Goal: Information Seeking & Learning: Learn about a topic

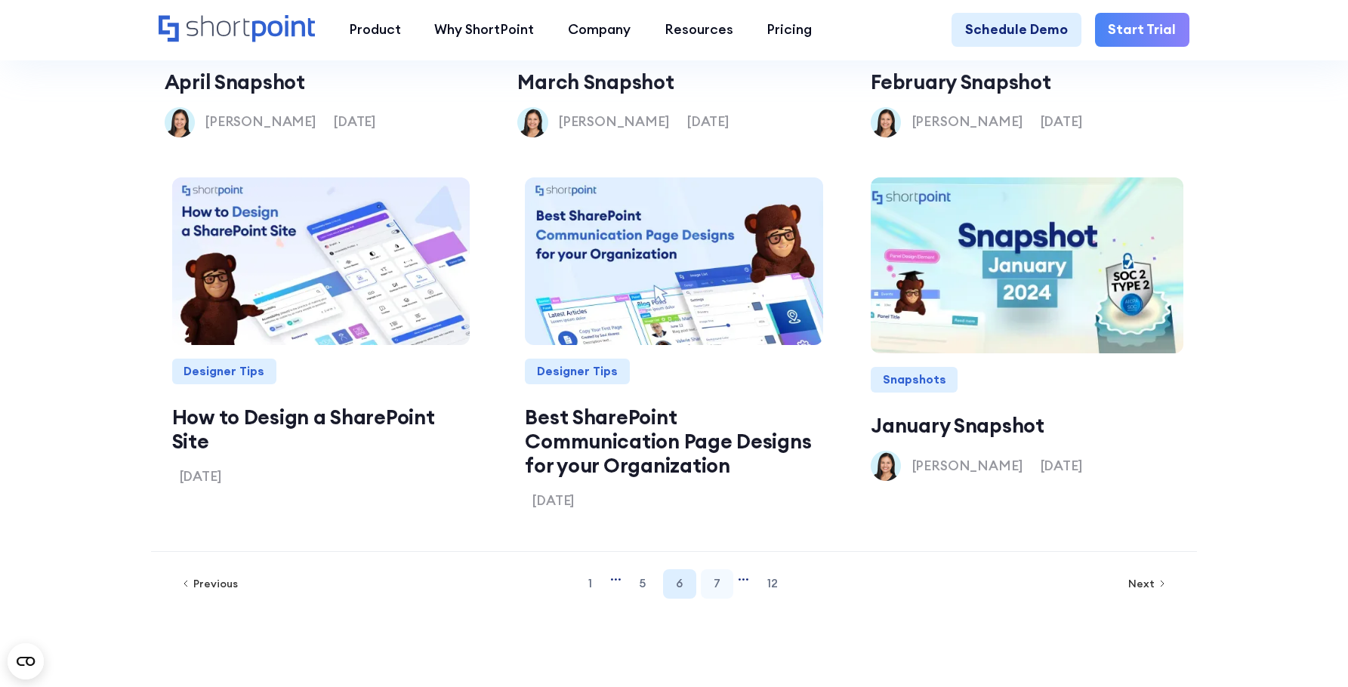
click at [715, 599] on link "7" at bounding box center [717, 584] width 32 height 29
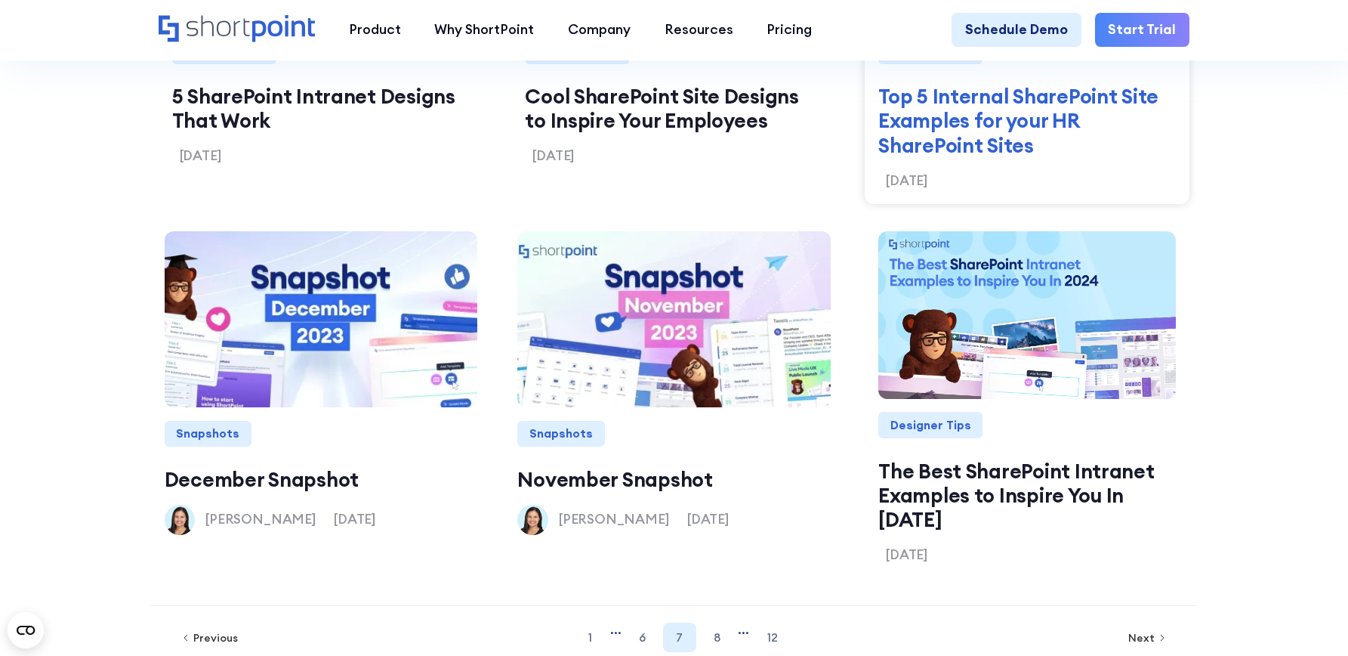
scroll to position [1967, 0]
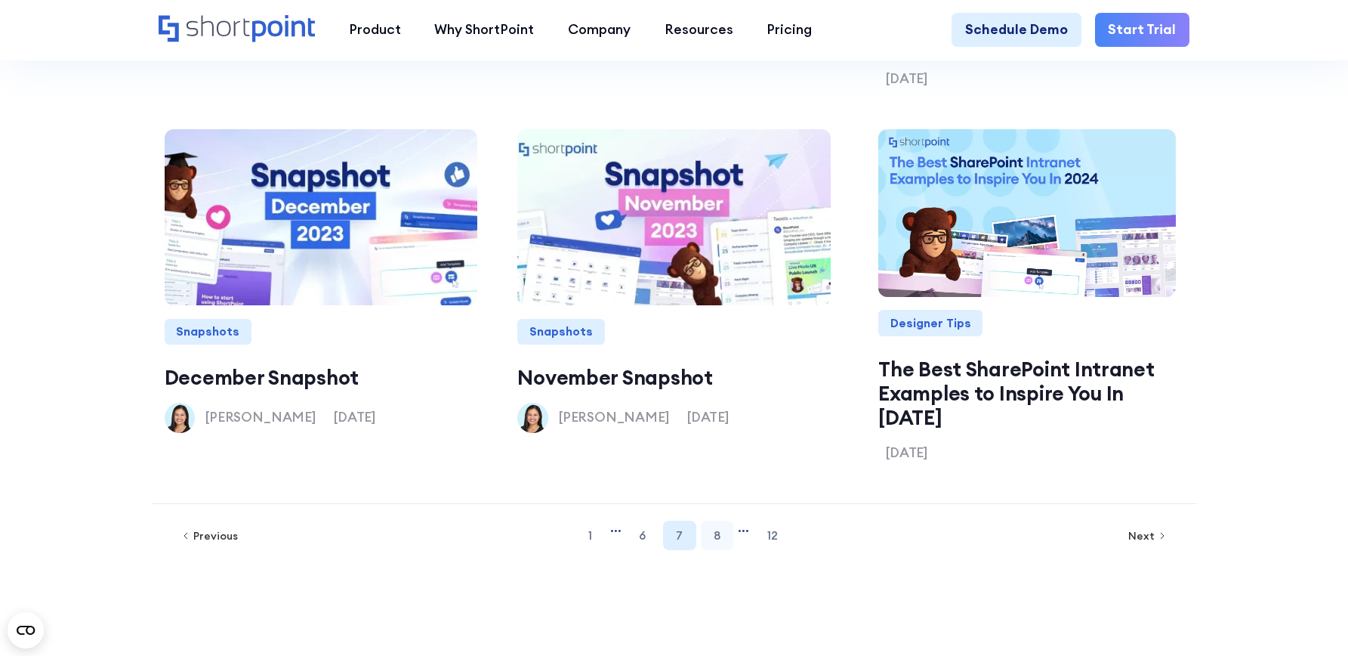
click at [715, 540] on link "8" at bounding box center [717, 535] width 32 height 29
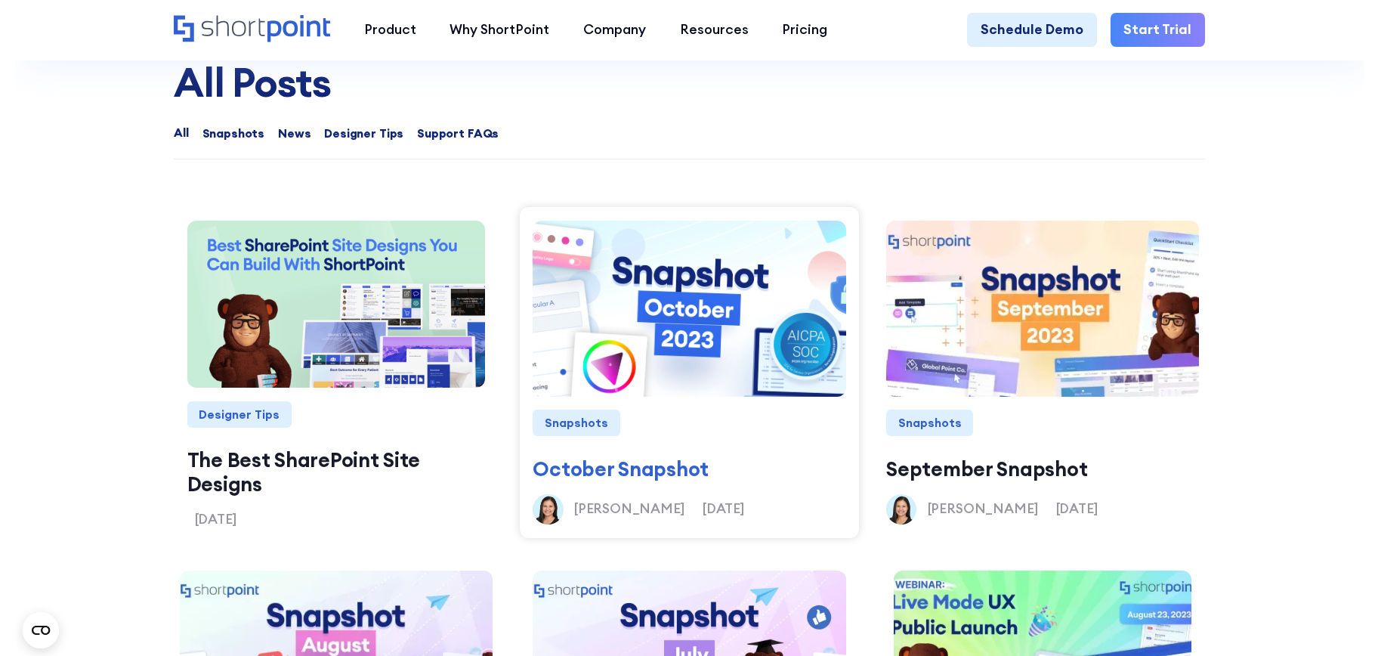
scroll to position [1589, 0]
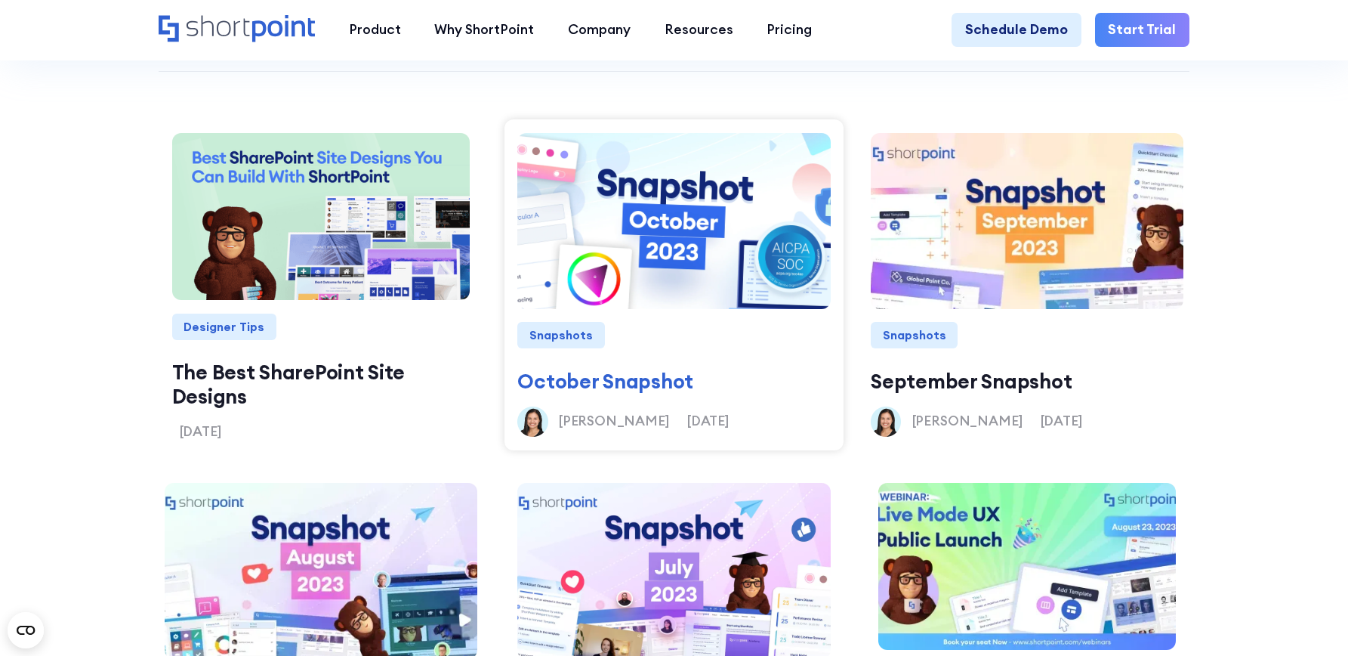
drag, startPoint x: 659, startPoint y: 383, endPoint x: 617, endPoint y: 405, distance: 47.0
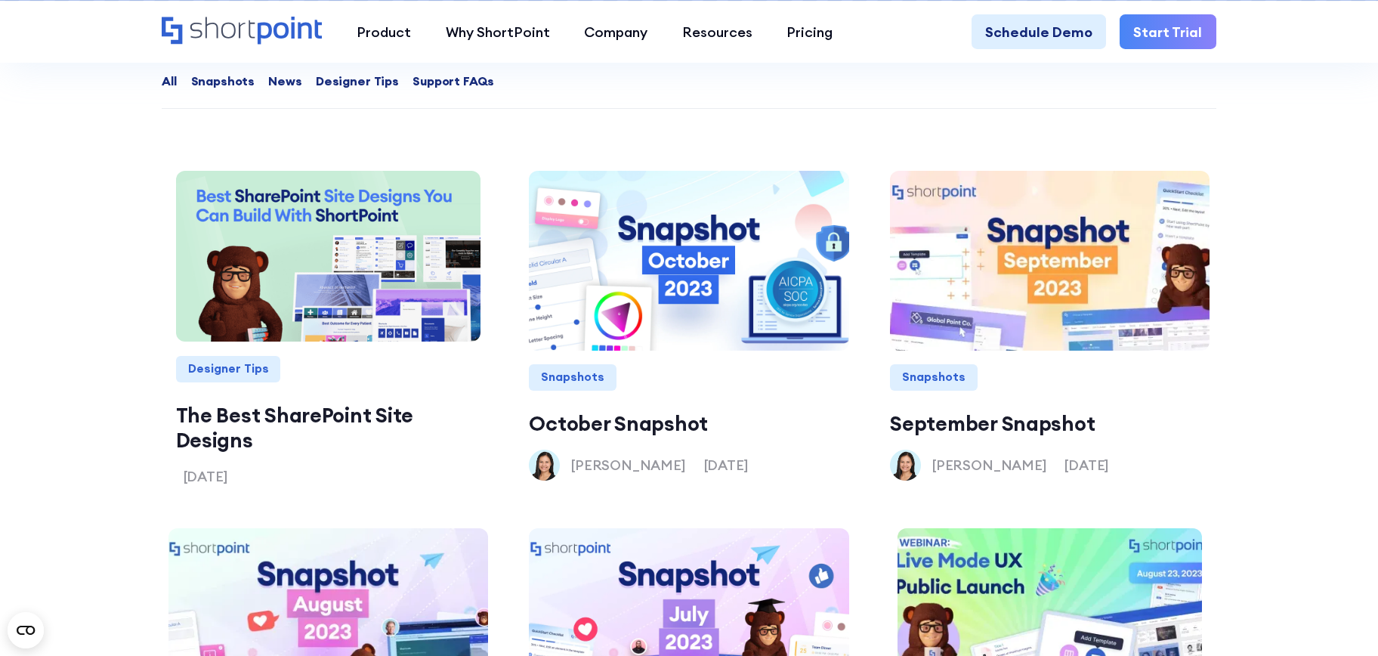
click at [1304, 439] on section "All Posts All All Snapshots News Designer Tips Support FAQs Thank you! Your sub…" at bounding box center [689, 495] width 1378 height 1253
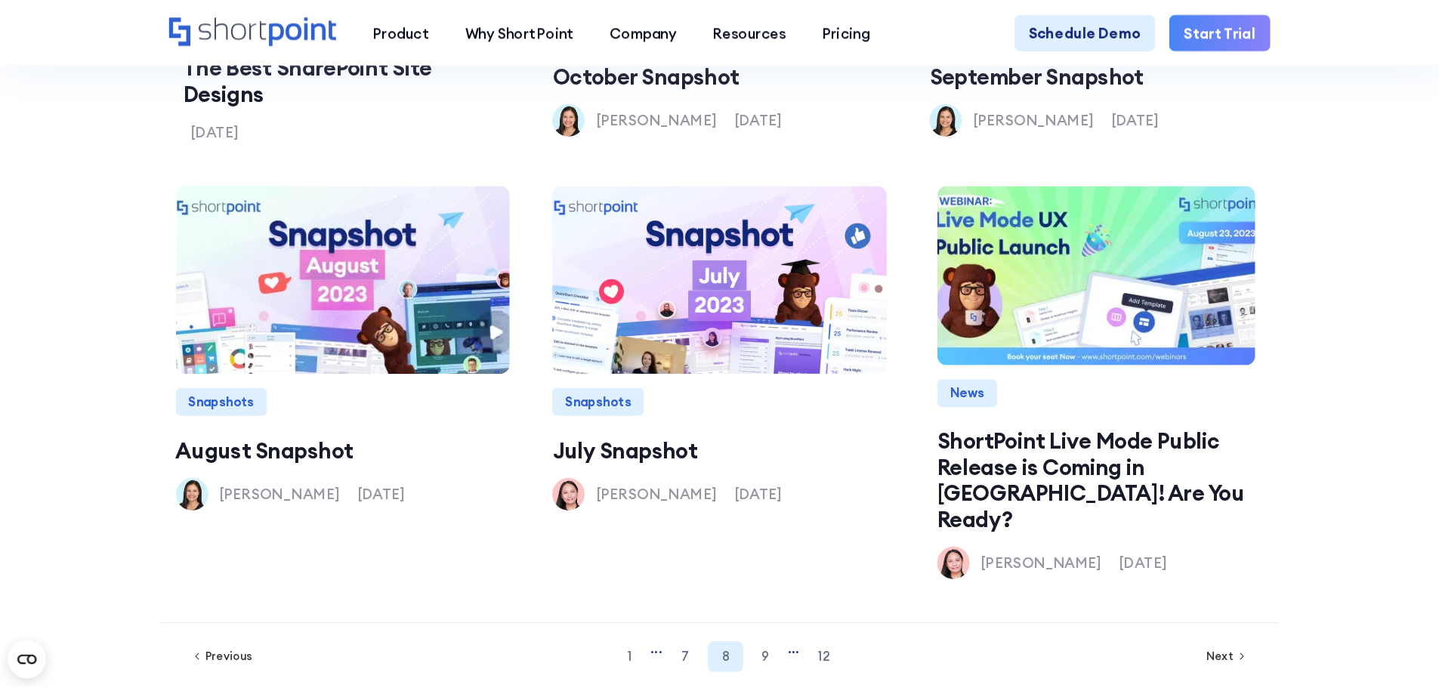
scroll to position [1967, 0]
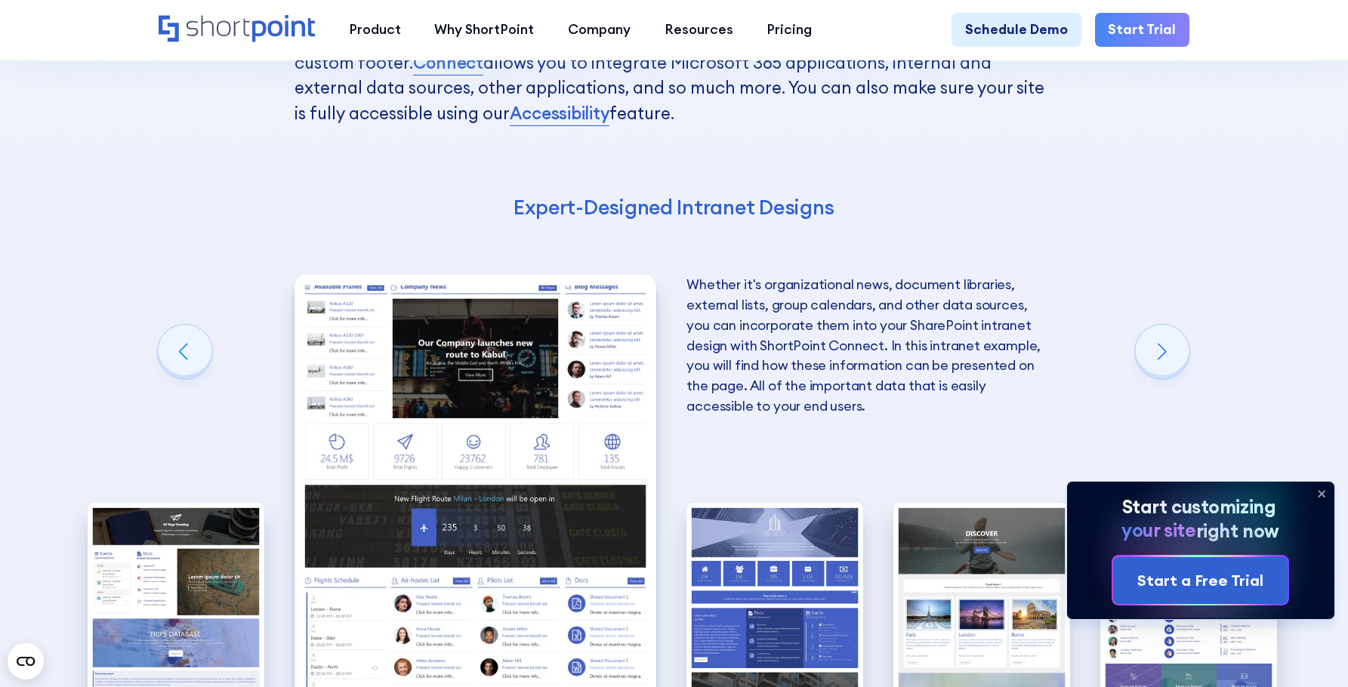
scroll to position [2795, 0]
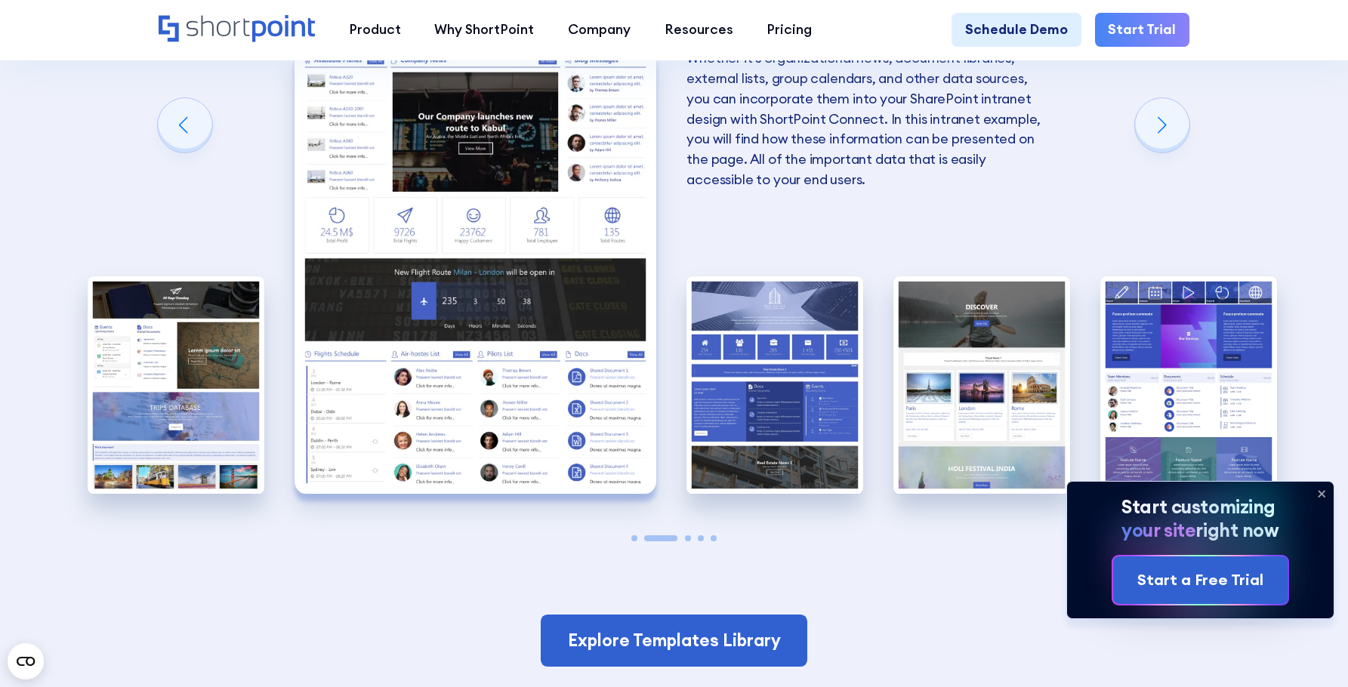
click at [1322, 496] on icon at bounding box center [1322, 494] width 24 height 24
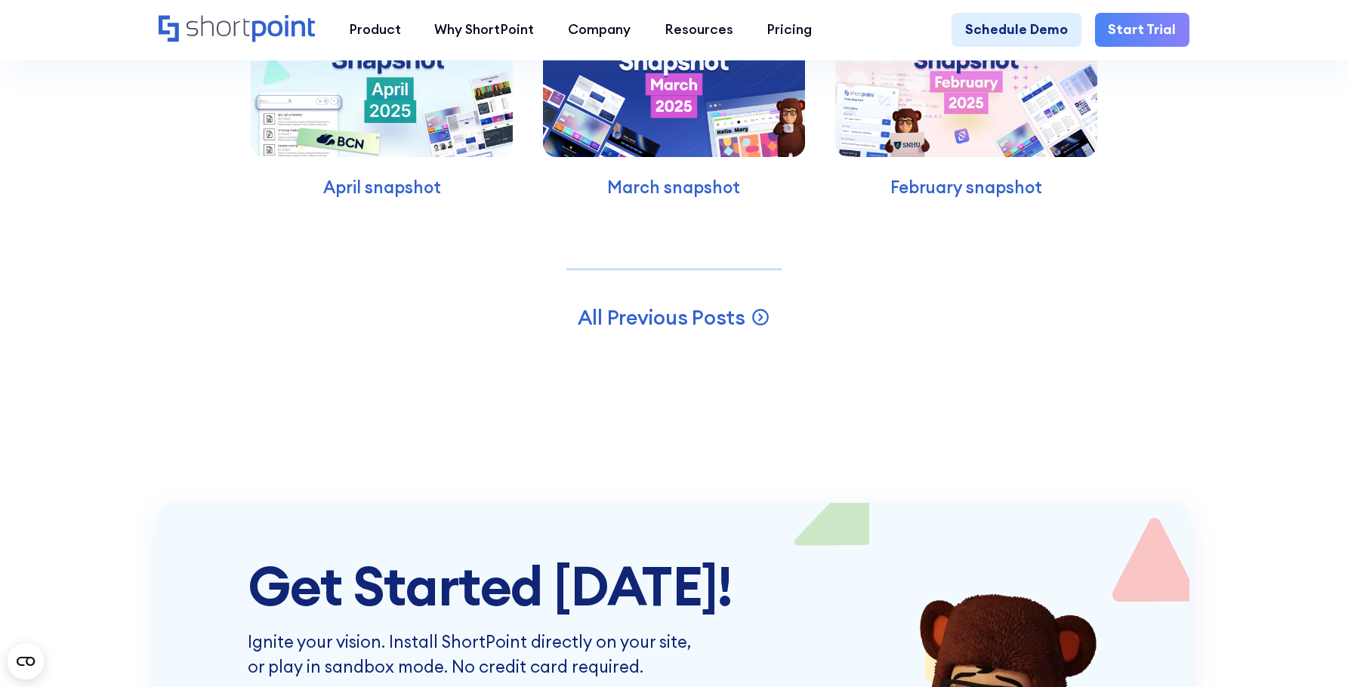
scroll to position [4533, 0]
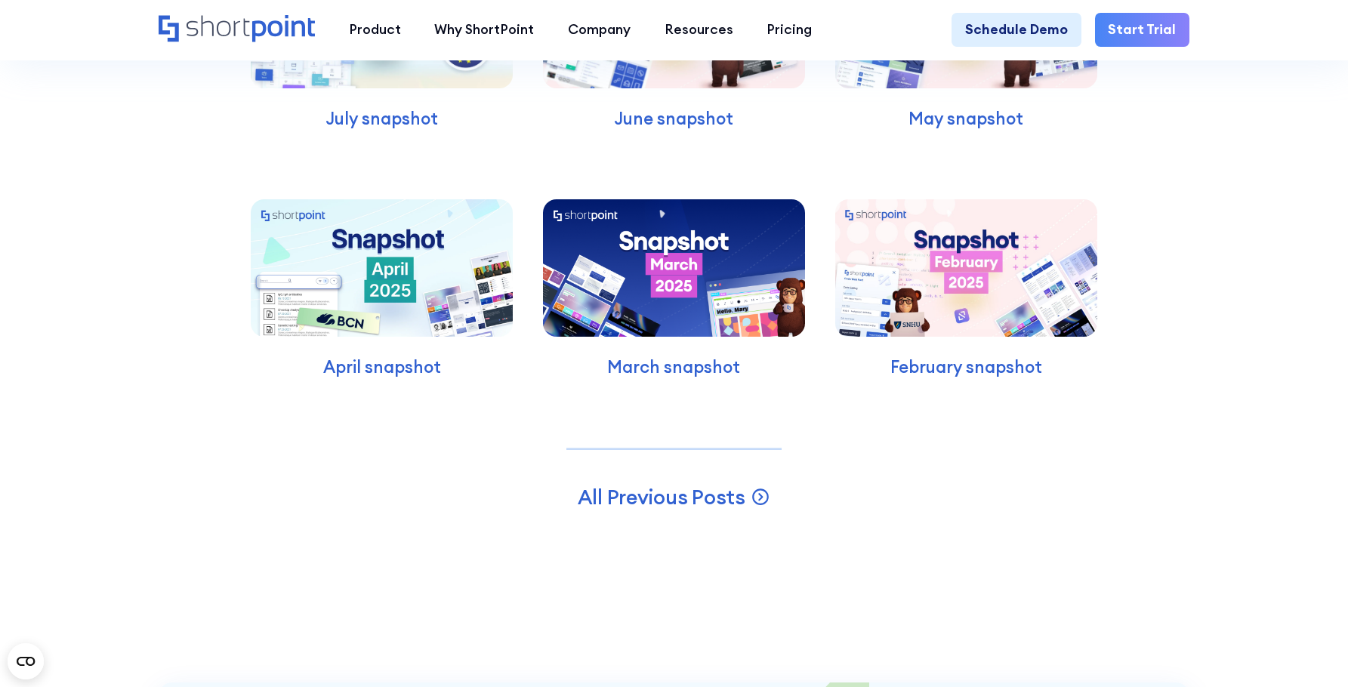
click at [1278, 409] on div "Latest Snapshots Read our latest snapshots July snapshot June snapshot May snap…" at bounding box center [674, 170] width 1348 height 950
click at [1262, 415] on div "Latest Snapshots Read our latest snapshots July snapshot June snapshot May snap…" at bounding box center [674, 170] width 1348 height 950
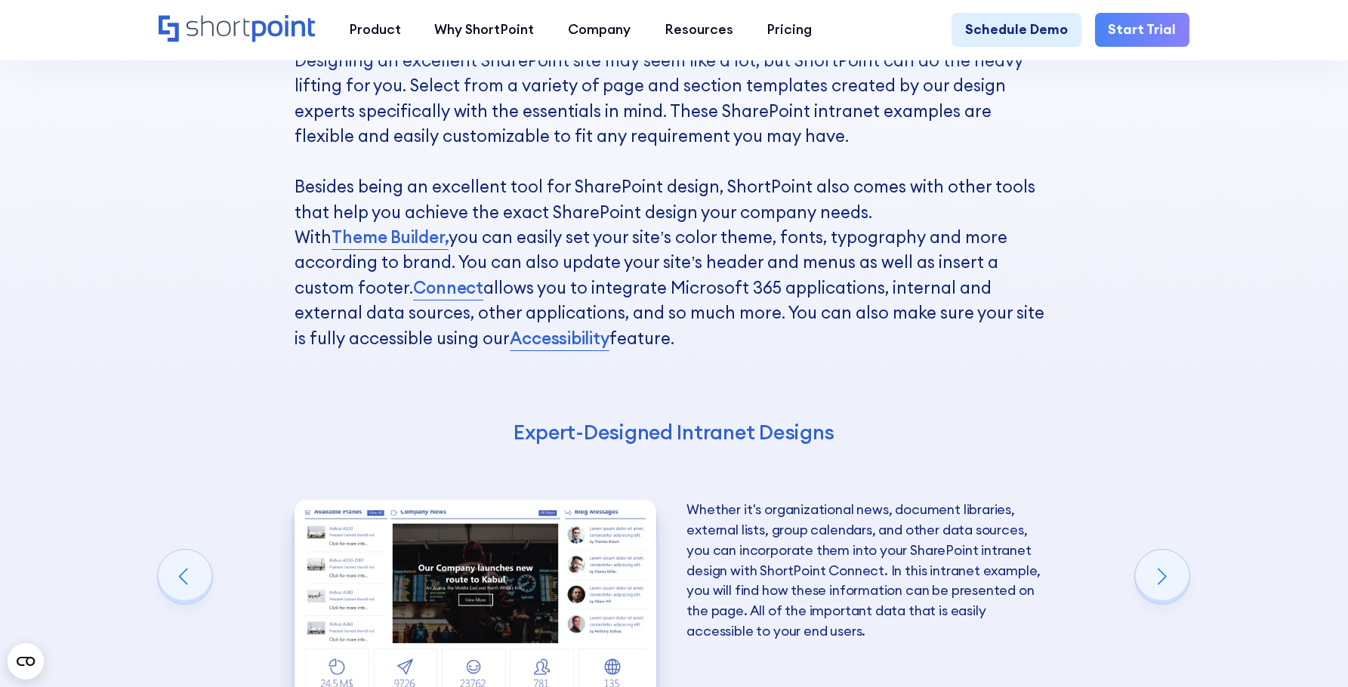
scroll to position [2417, 0]
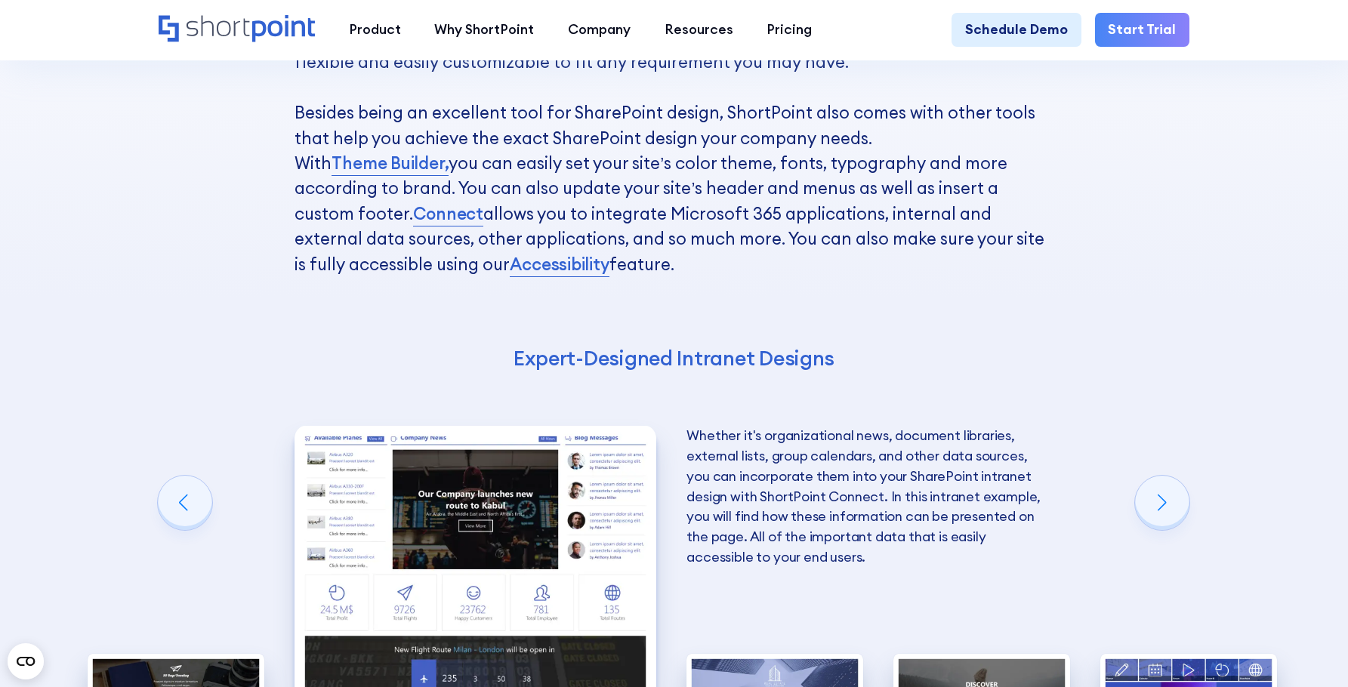
click at [1213, 354] on div "Get Excellent SharePoint Intranet Examples With ShortPoint Designing an excelle…" at bounding box center [674, 412] width 1348 height 1339
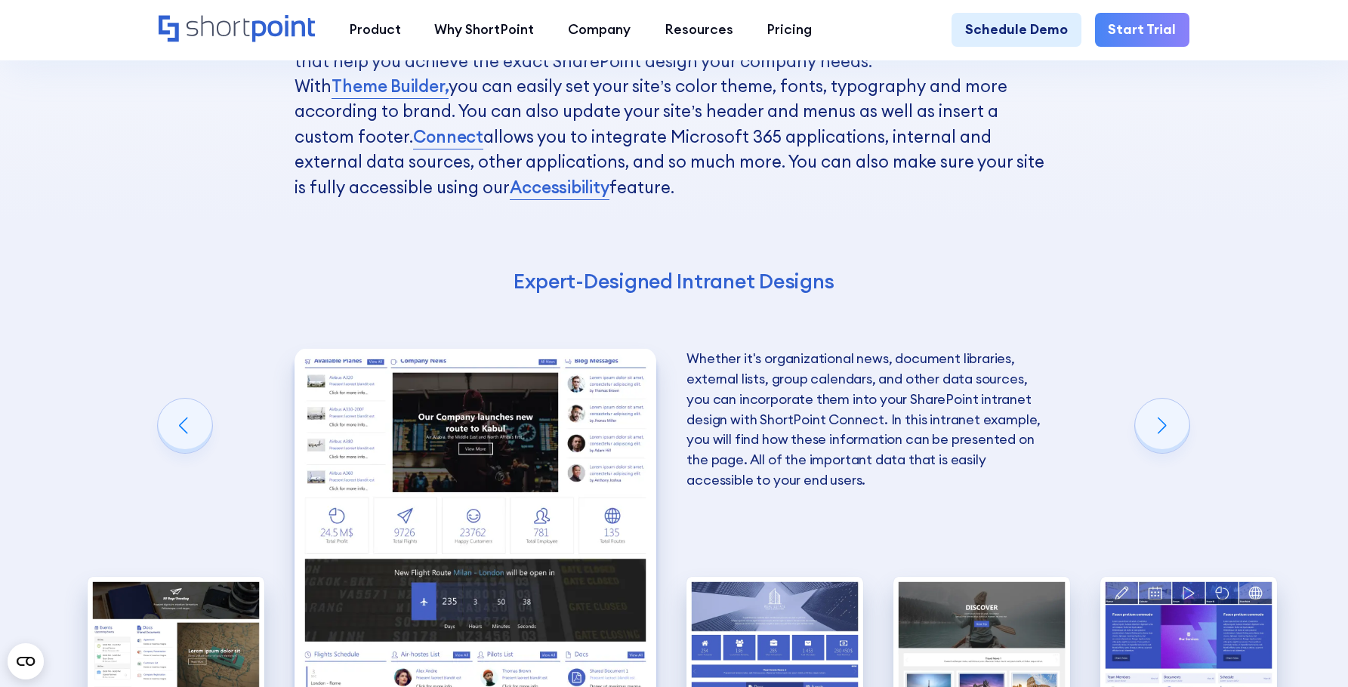
scroll to position [2569, 0]
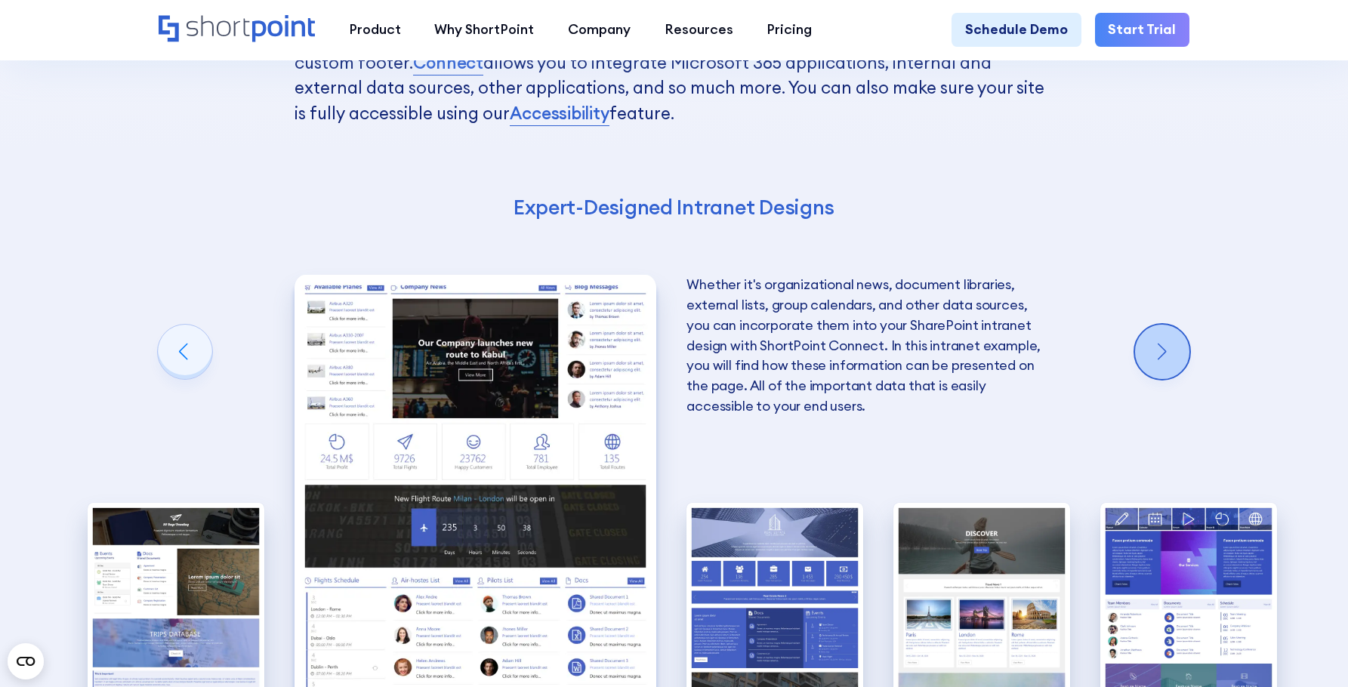
click at [1166, 379] on div "Next slide" at bounding box center [1162, 352] width 54 height 54
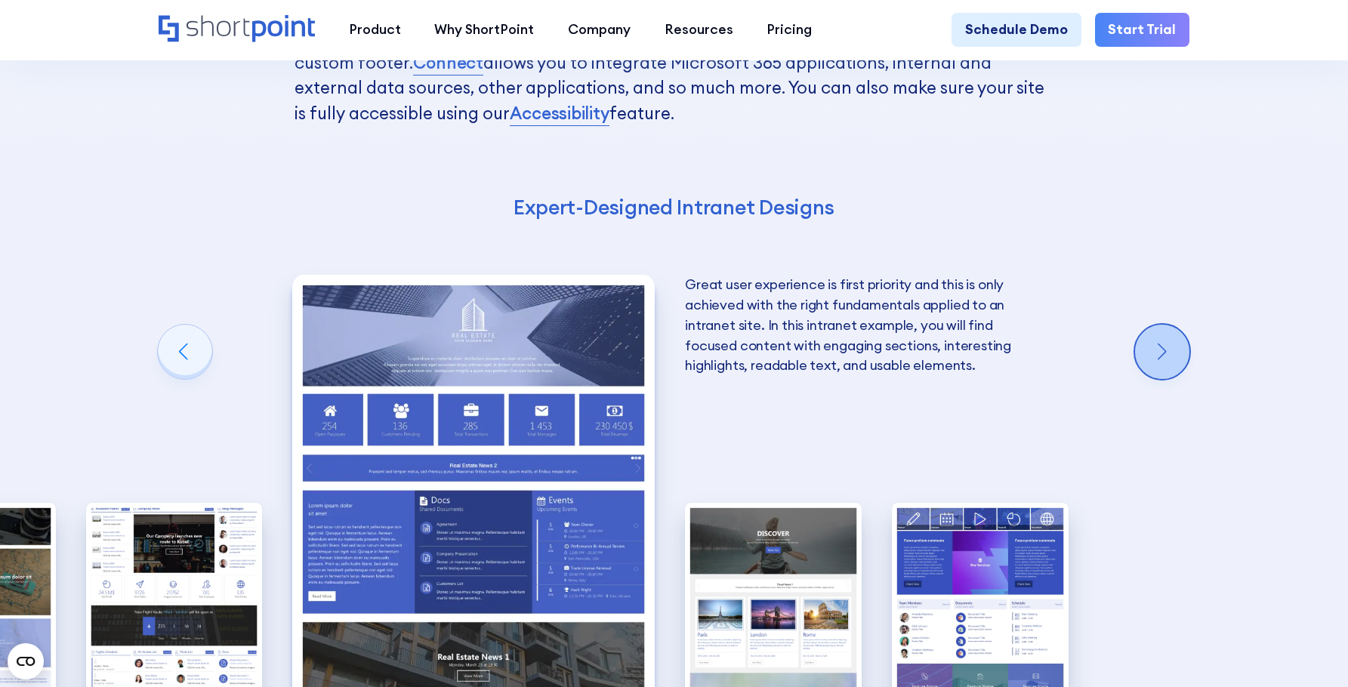
click at [1166, 379] on div "Next slide" at bounding box center [1162, 352] width 54 height 54
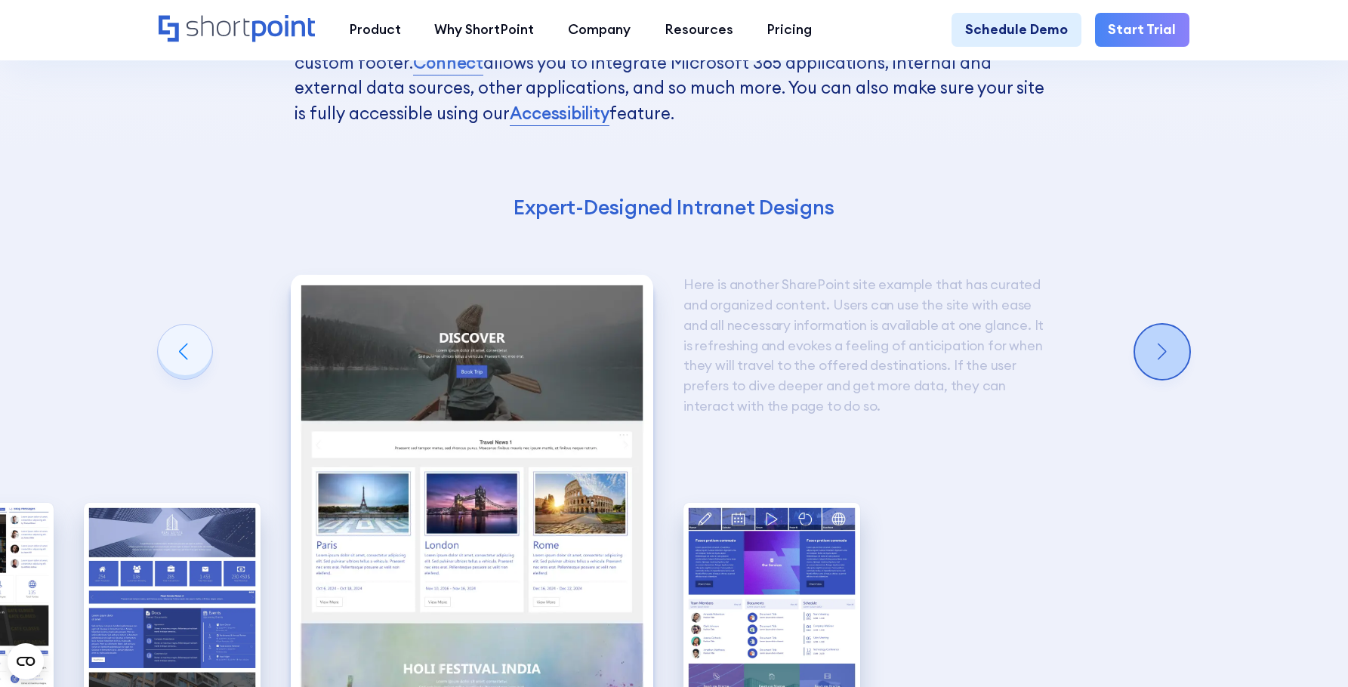
click at [1166, 379] on div "Next slide" at bounding box center [1162, 352] width 54 height 54
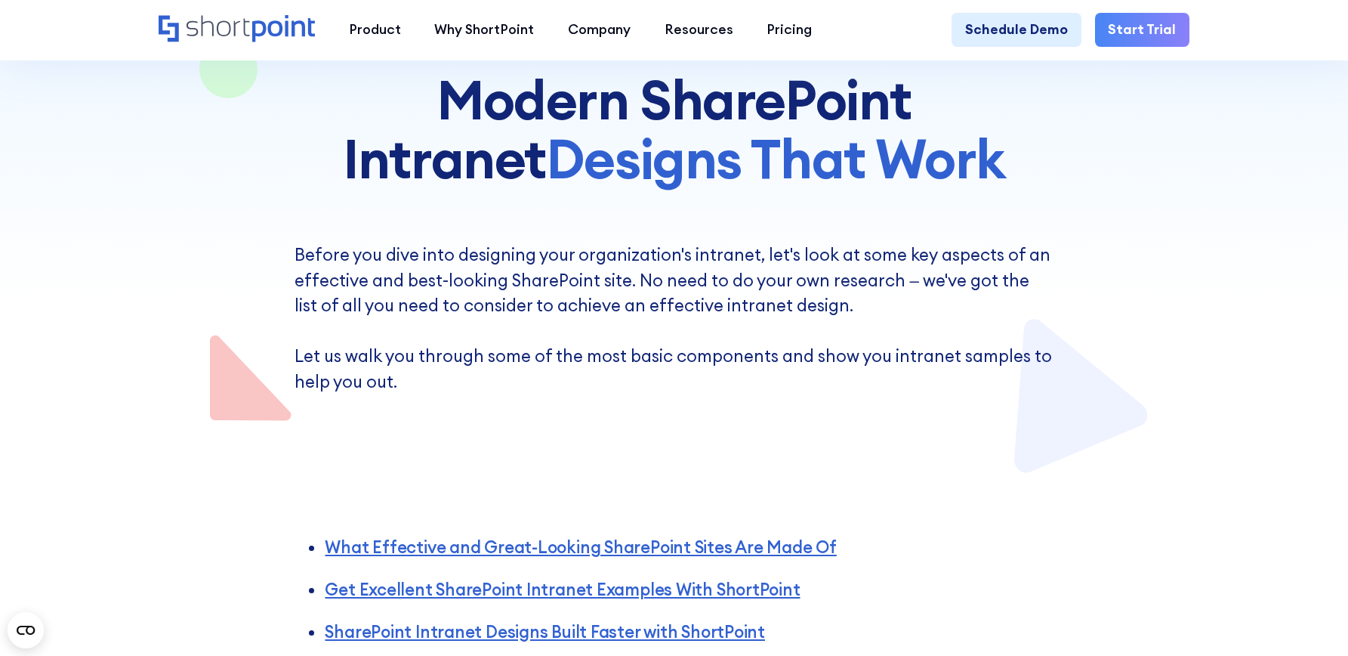
scroll to position [0, 0]
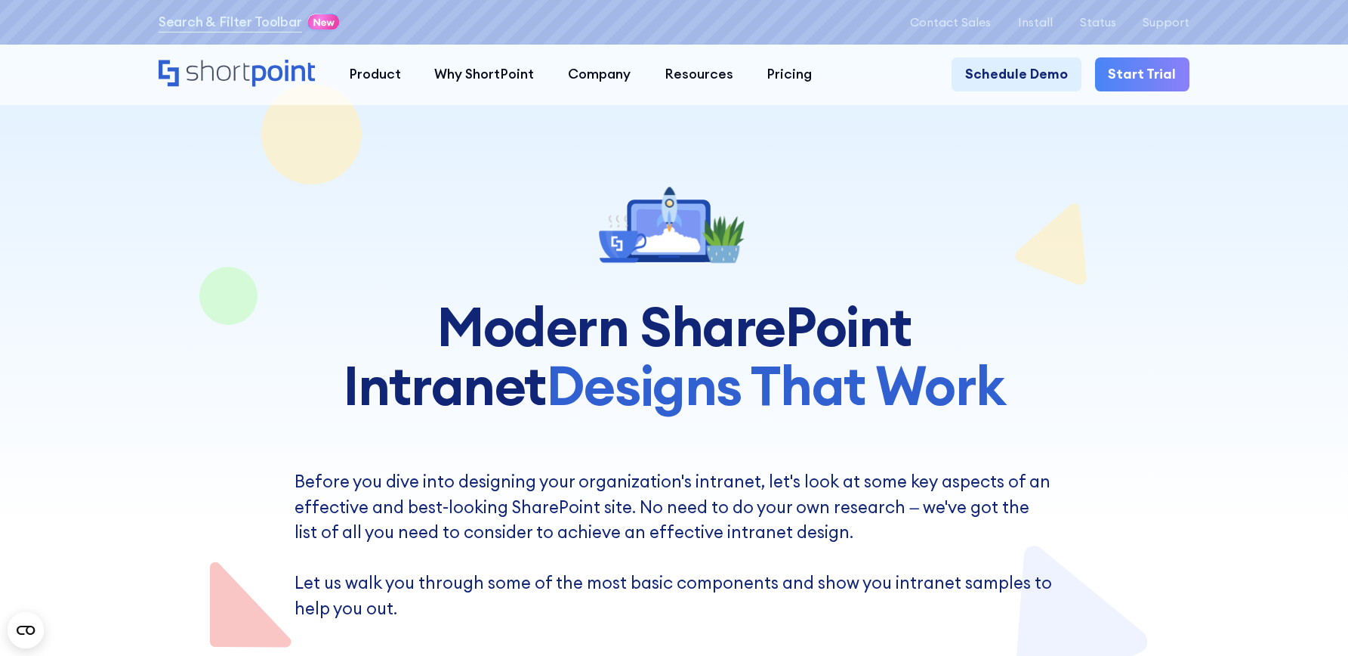
click at [1123, 190] on div at bounding box center [675, 351] width 1032 height 702
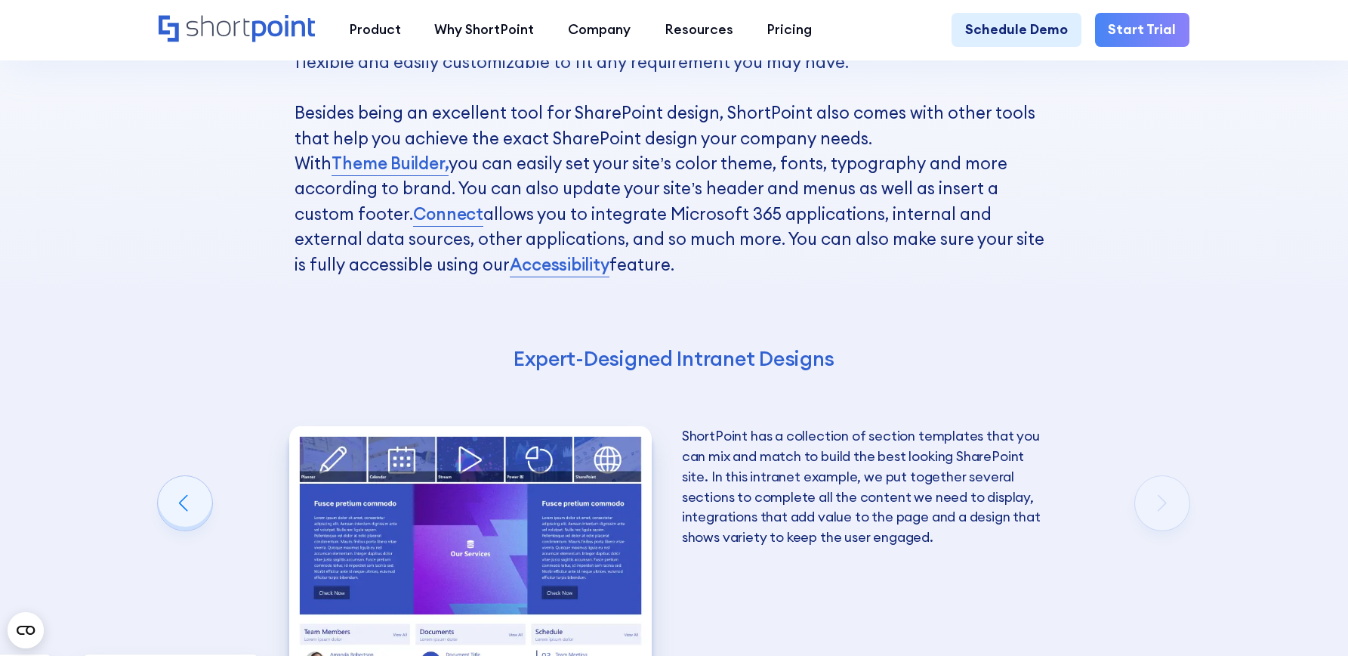
scroll to position [2644, 0]
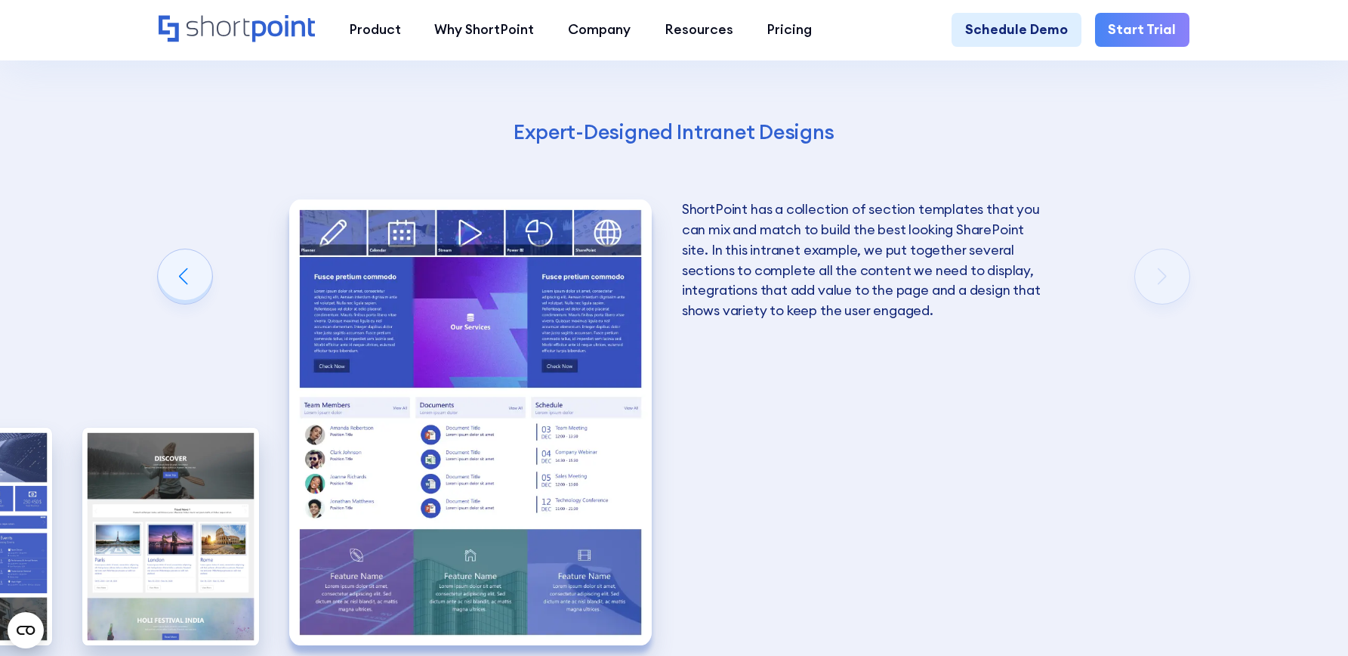
click at [1181, 299] on div "Get Excellent SharePoint Intranet Examples With ShortPoint Designing an excelle…" at bounding box center [674, 186] width 1348 height 1339
click at [178, 304] on div "Previous slide" at bounding box center [185, 276] width 54 height 54
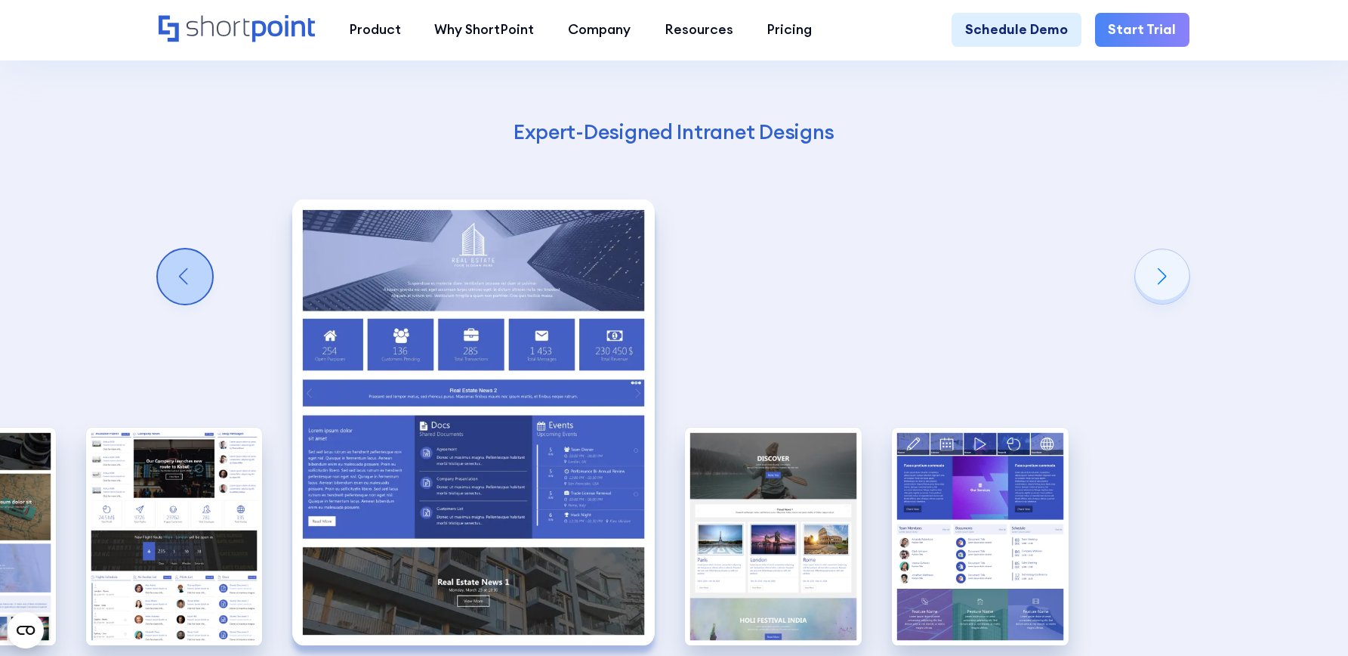
click at [178, 304] on div "Previous slide" at bounding box center [185, 276] width 54 height 54
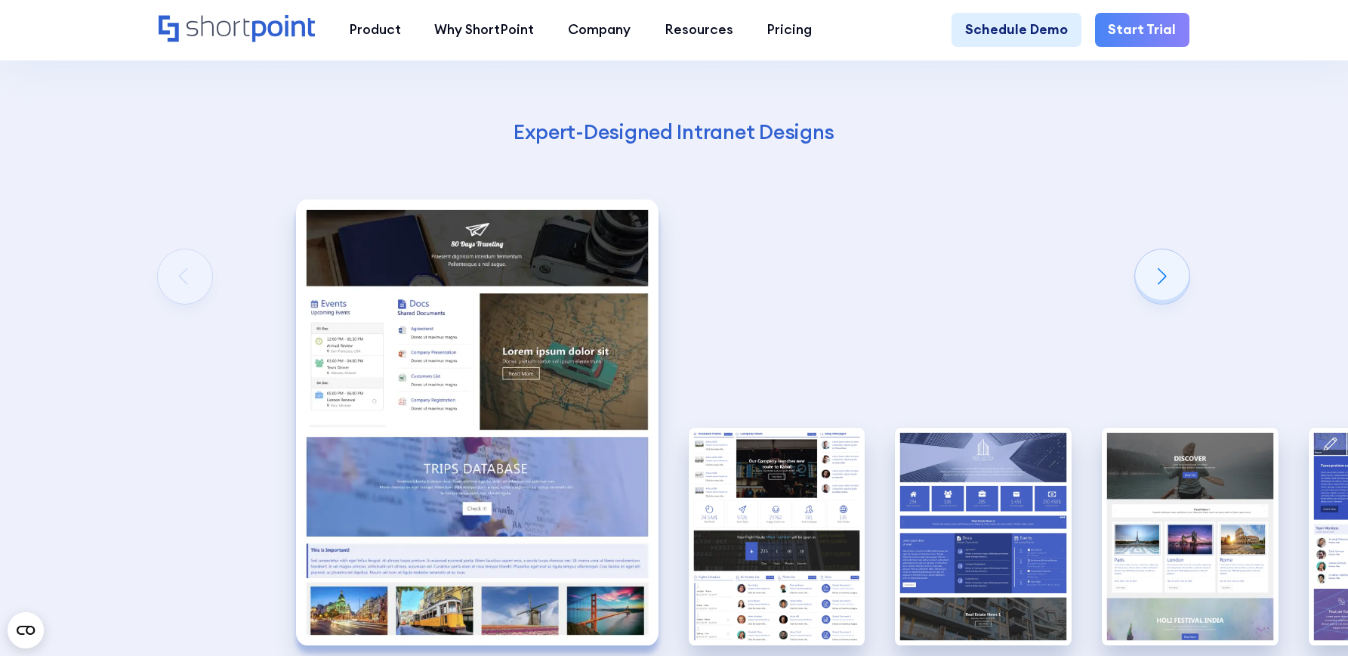
click at [178, 310] on div "Get Excellent SharePoint Intranet Examples With ShortPoint Designing an excelle…" at bounding box center [674, 186] width 1348 height 1339
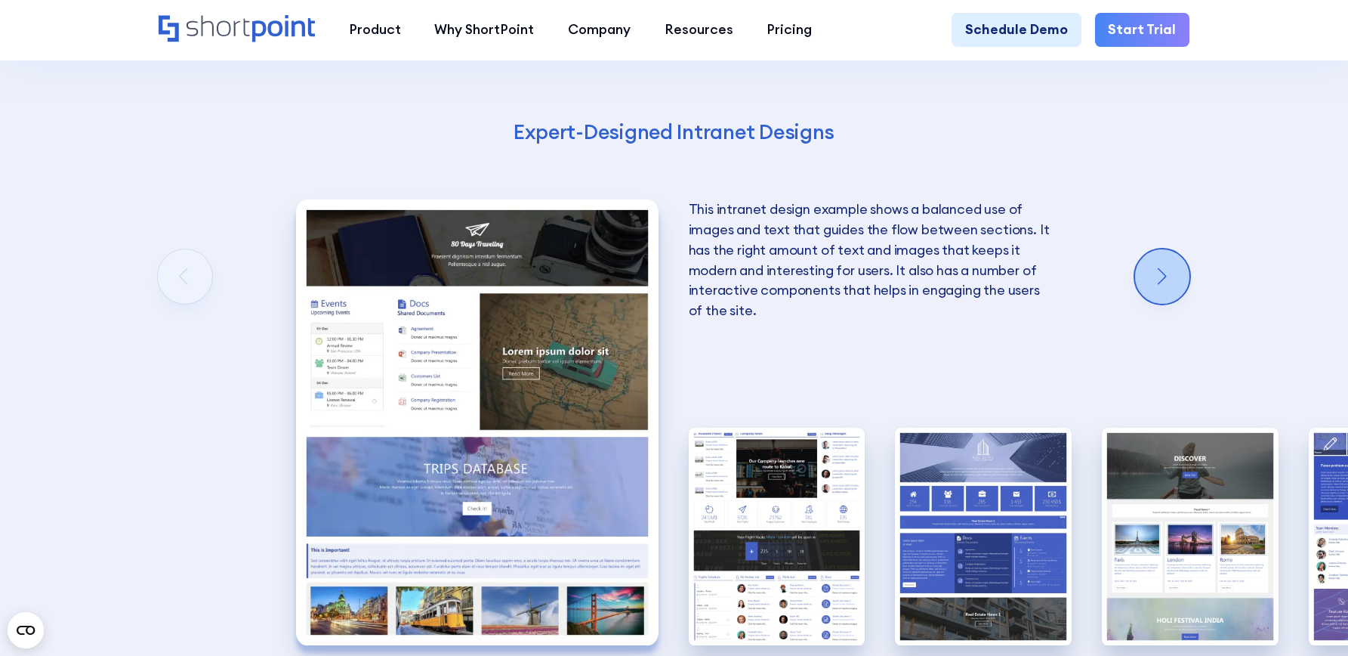
click at [1175, 304] on div "Next slide" at bounding box center [1162, 276] width 54 height 54
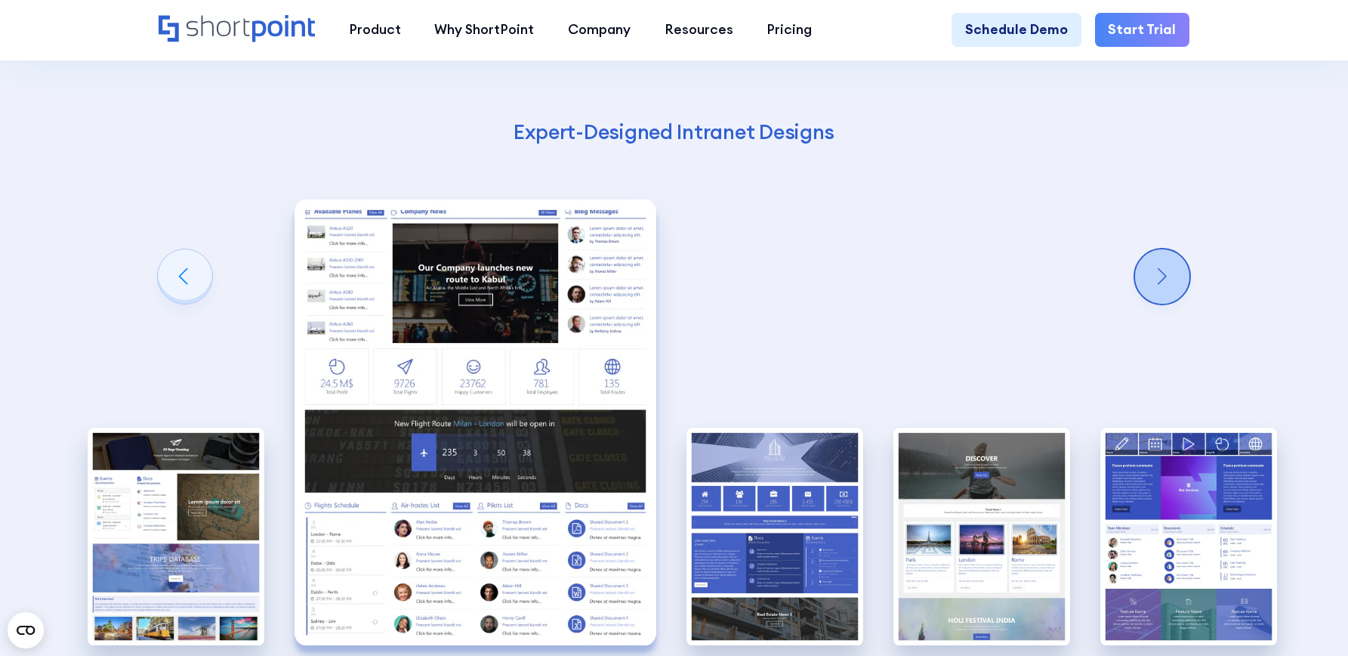
click at [1175, 304] on div "Next slide" at bounding box center [1162, 276] width 54 height 54
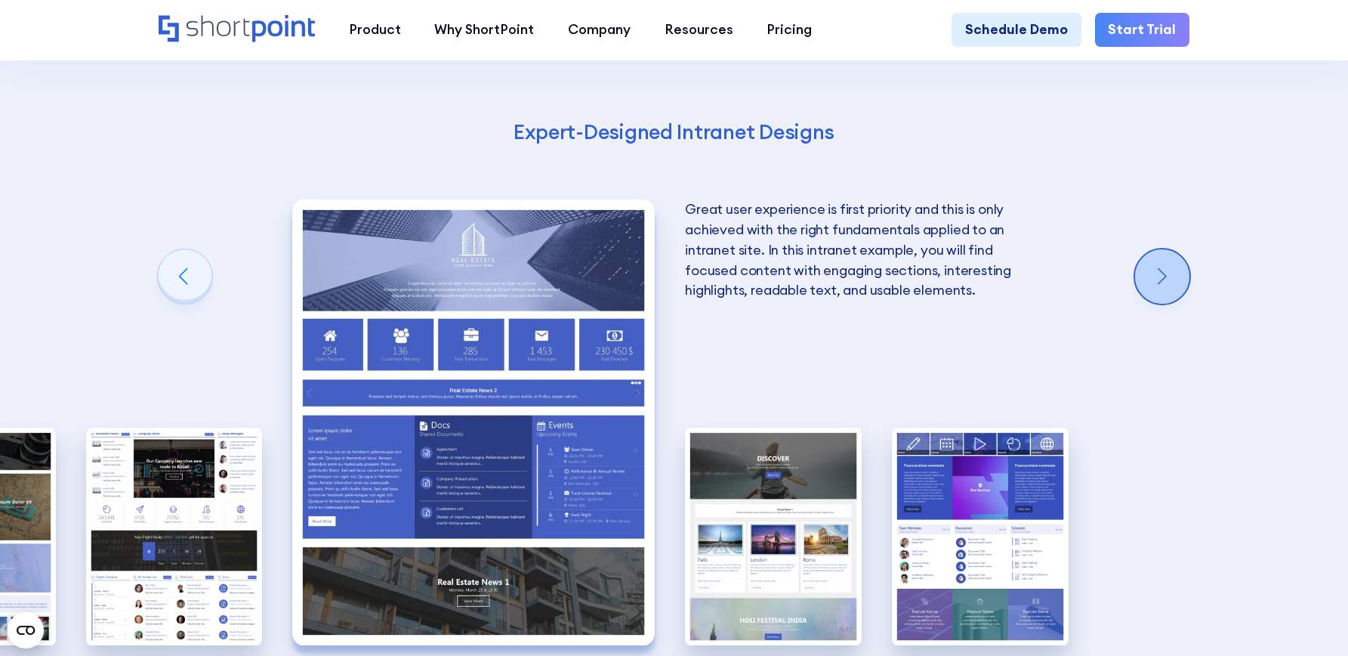
click at [1175, 304] on div "Next slide" at bounding box center [1162, 276] width 54 height 54
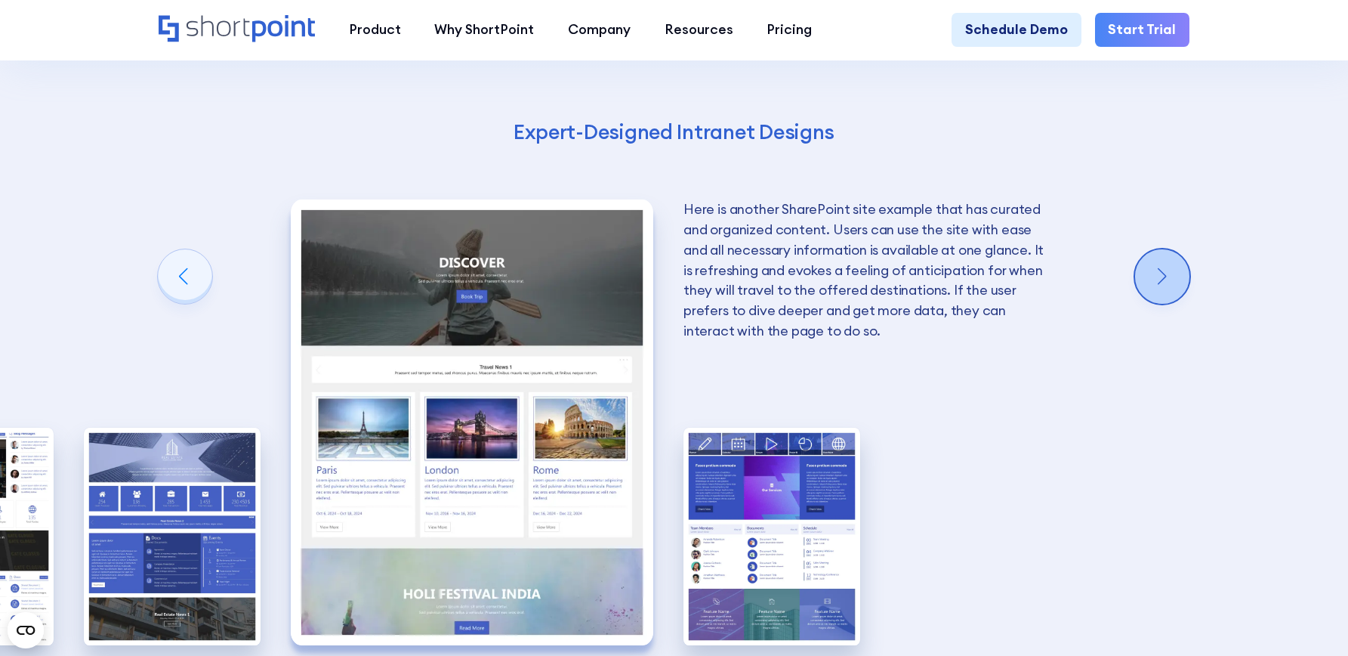
click at [1175, 304] on div "Next slide" at bounding box center [1162, 276] width 54 height 54
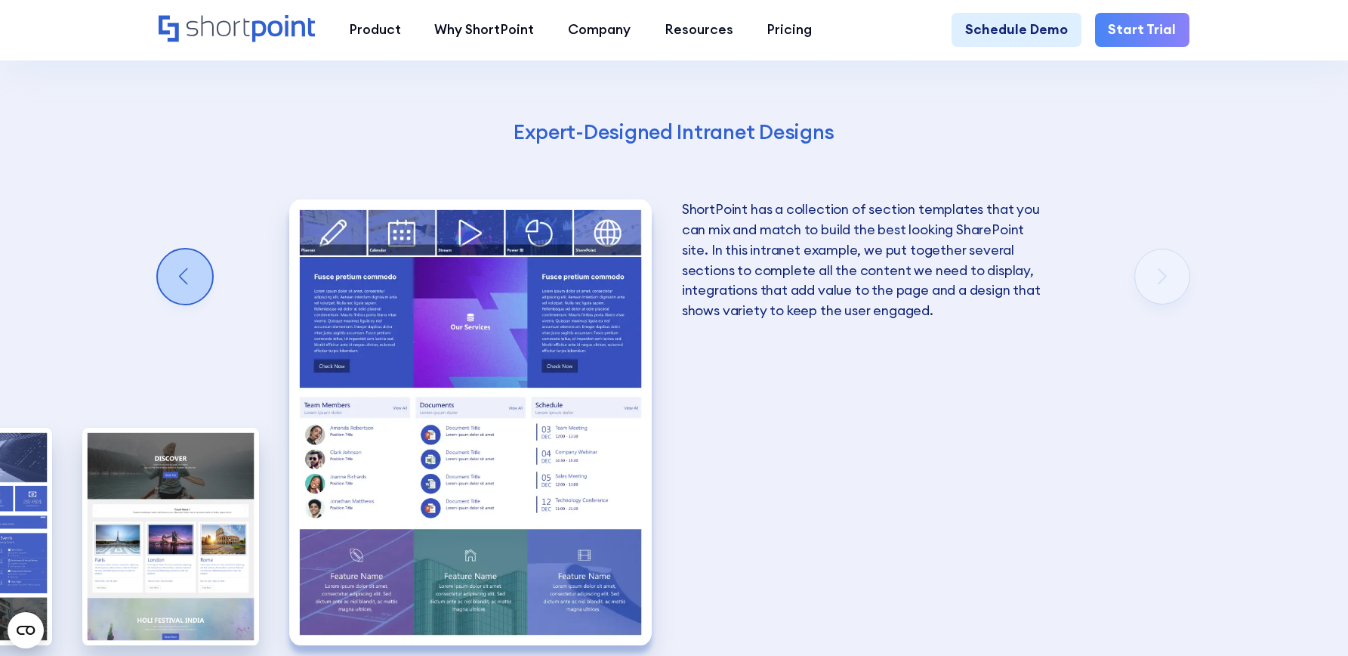
click at [194, 301] on div "Previous slide" at bounding box center [185, 276] width 54 height 54
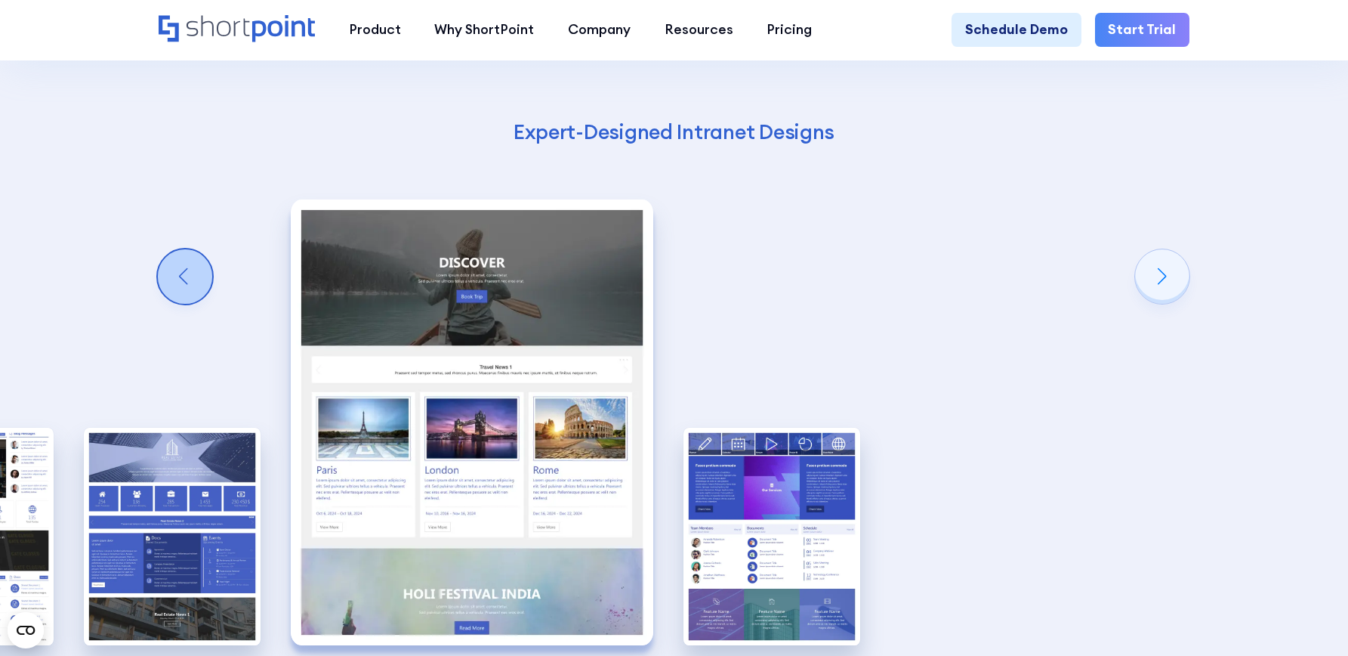
click at [194, 302] on div "Previous slide" at bounding box center [185, 276] width 54 height 54
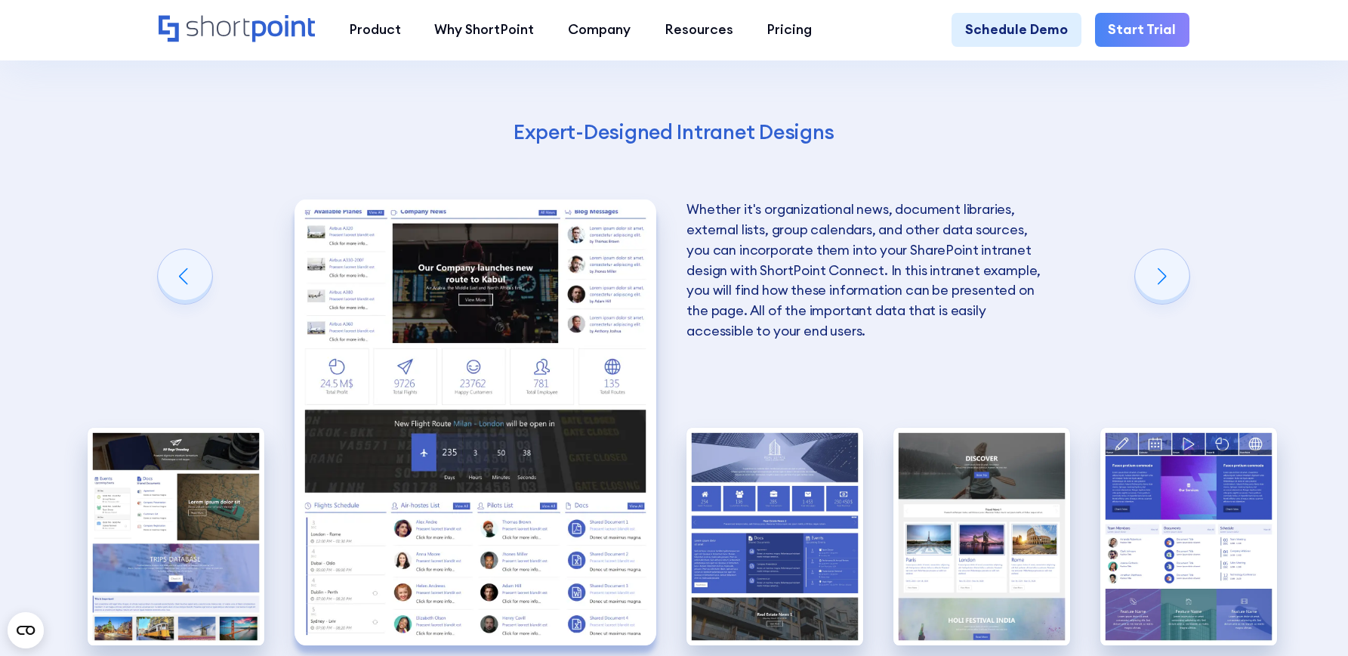
click at [1274, 301] on div "Get Excellent SharePoint Intranet Examples With ShortPoint Designing an excelle…" at bounding box center [674, 186] width 1348 height 1339
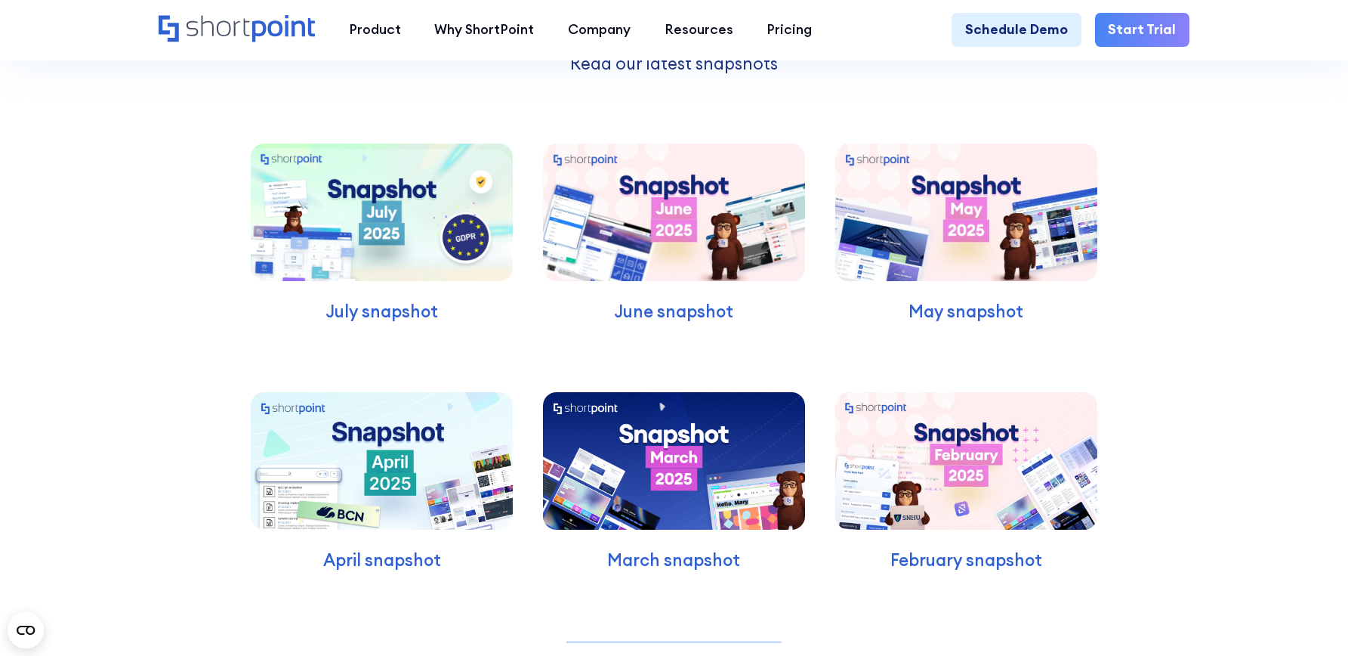
scroll to position [4457, 0]
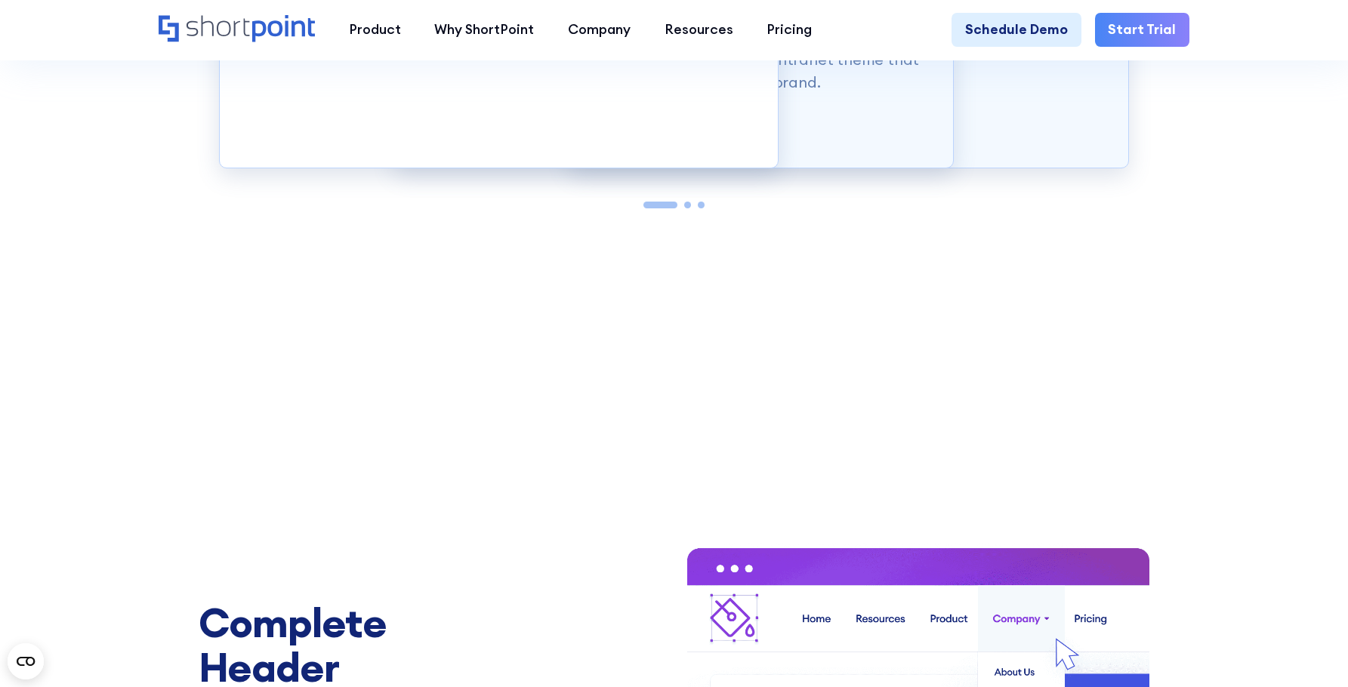
scroll to position [1662, 0]
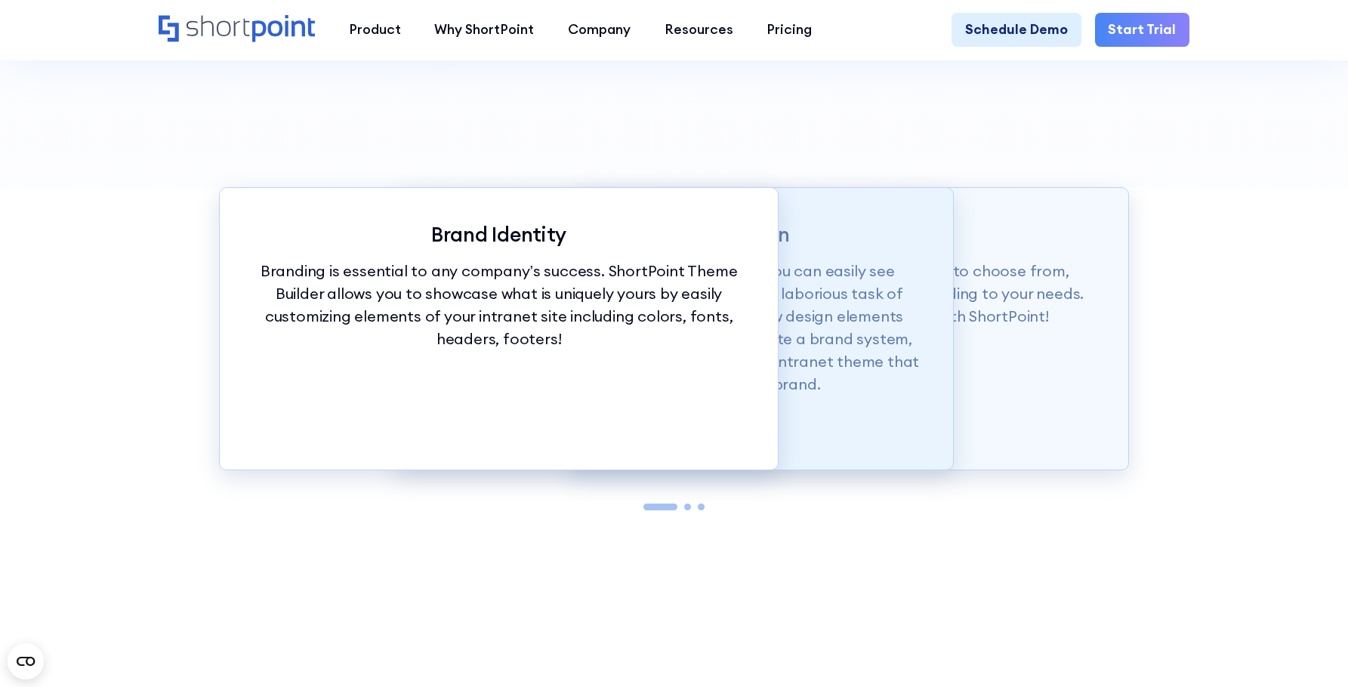
click at [827, 356] on p "With just a click of our customization tools, you can easily see changes in rea…" at bounding box center [674, 328] width 491 height 137
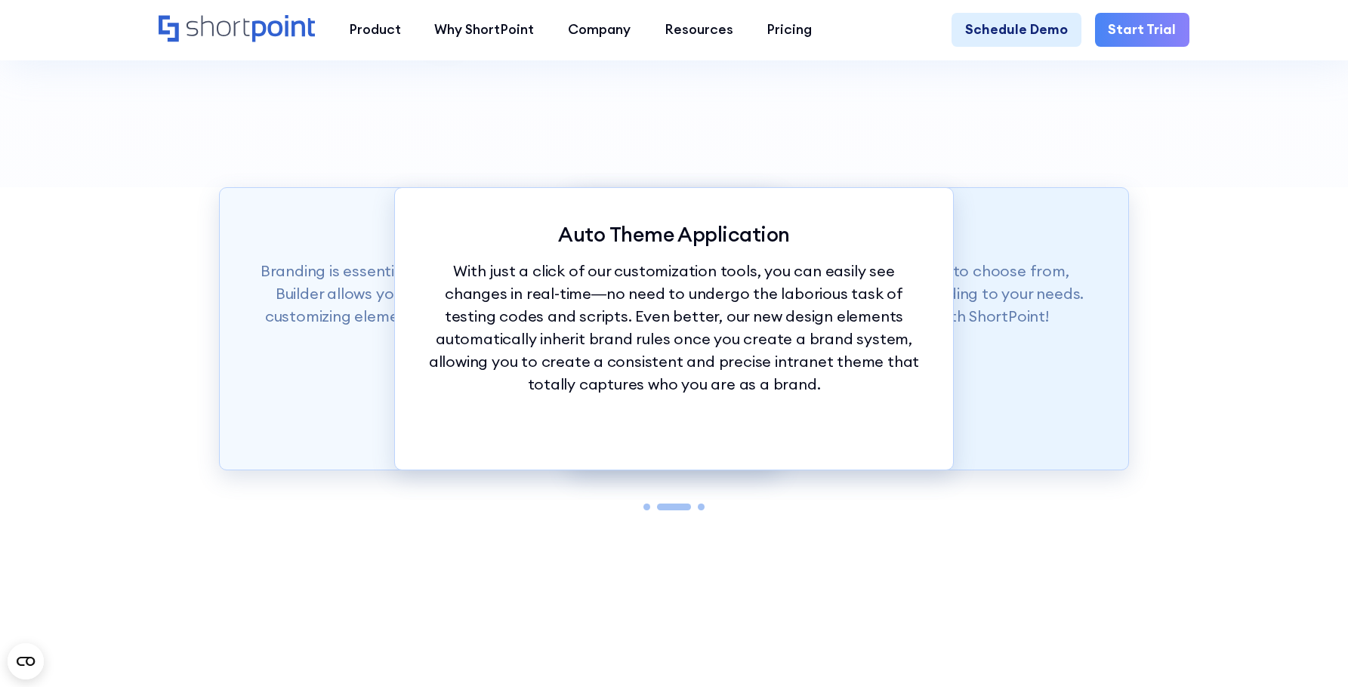
click at [993, 326] on p "ShortPoint has hundreds of fonts and colors to choose from, allowing you to mix…" at bounding box center [849, 294] width 491 height 68
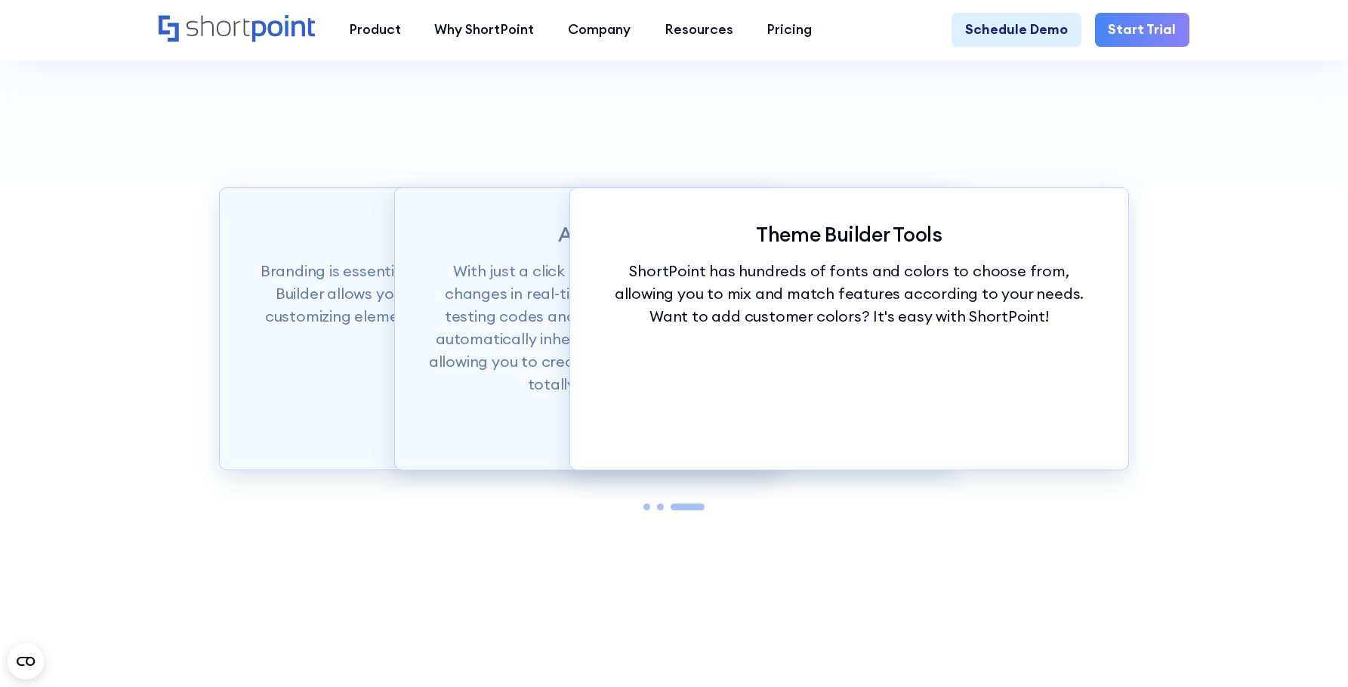
scroll to position [1209, 0]
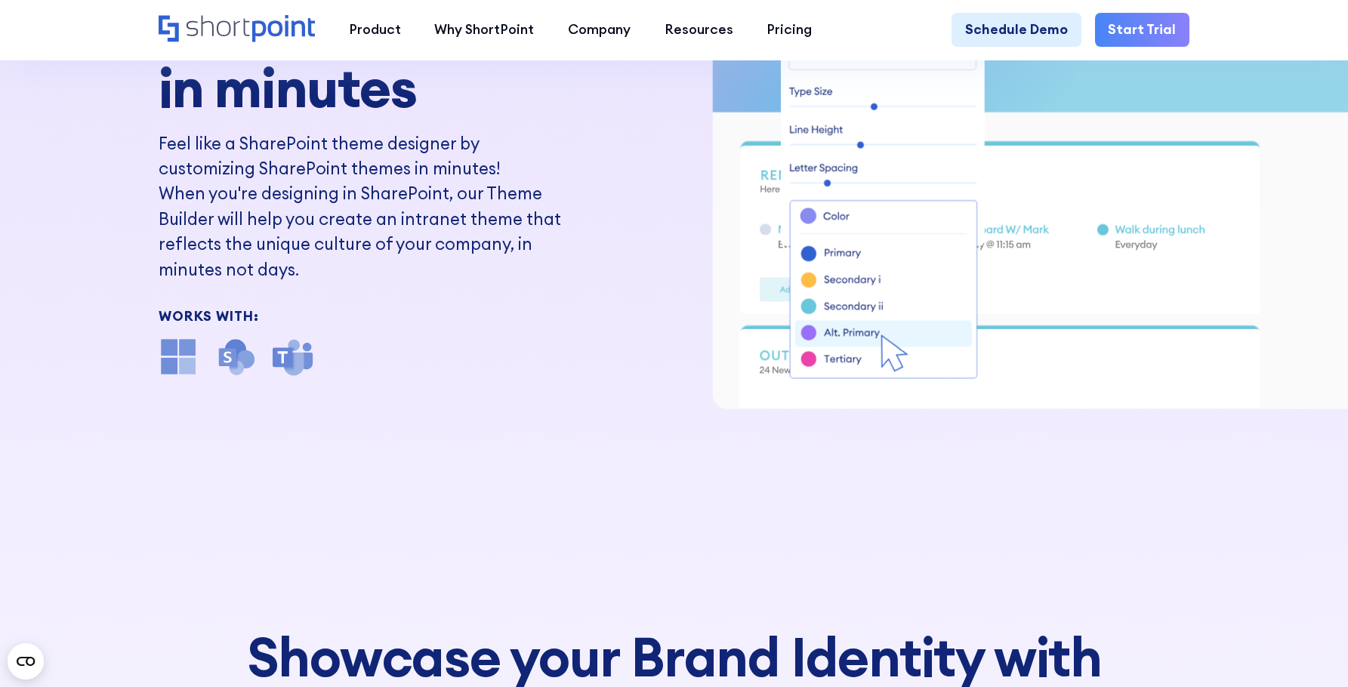
scroll to position [0, 0]
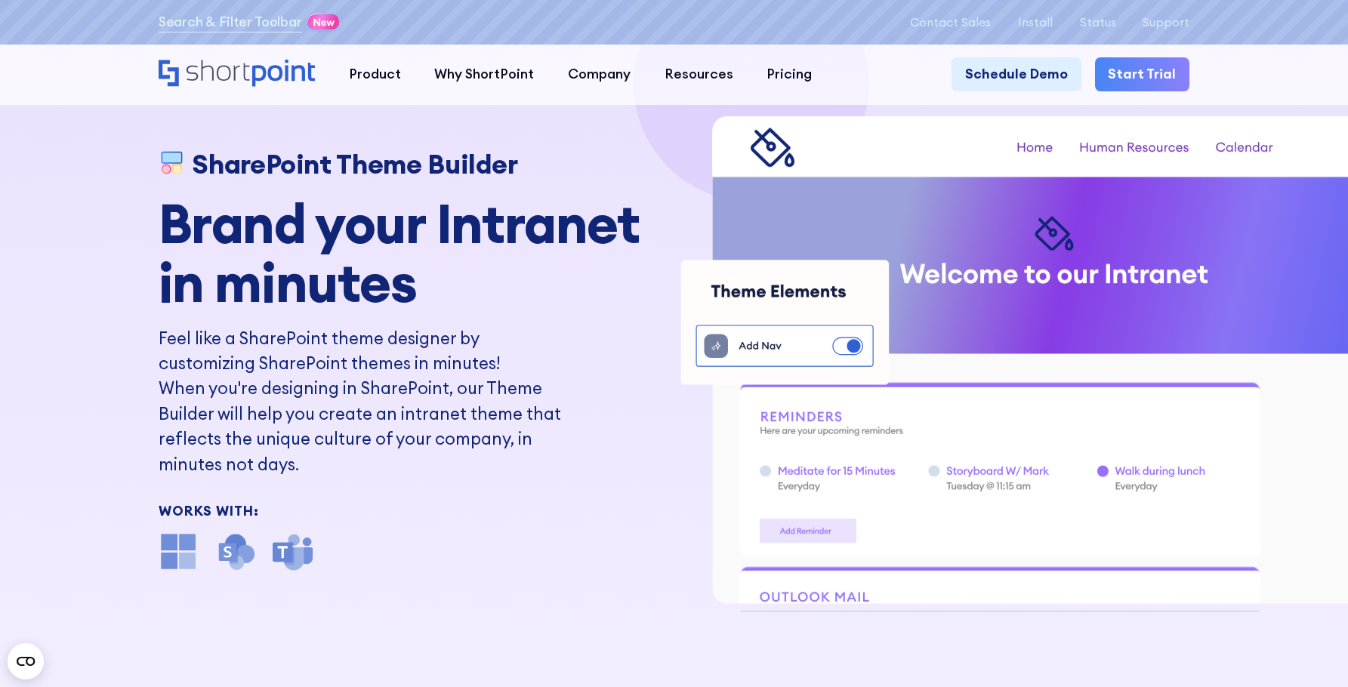
click at [713, 667] on div "SharePoint Theme Builder Brand your Intranet in minutes Feel like a SharePoint …" at bounding box center [674, 343] width 1348 height 687
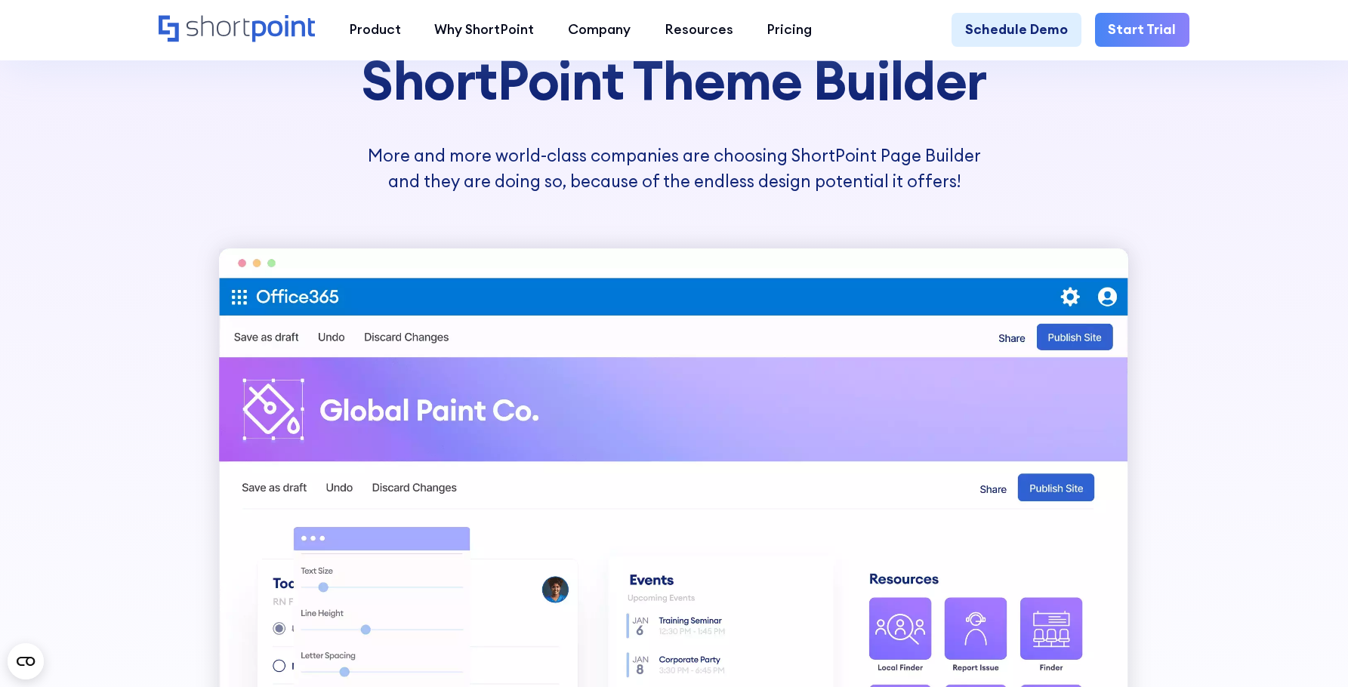
scroll to position [680, 0]
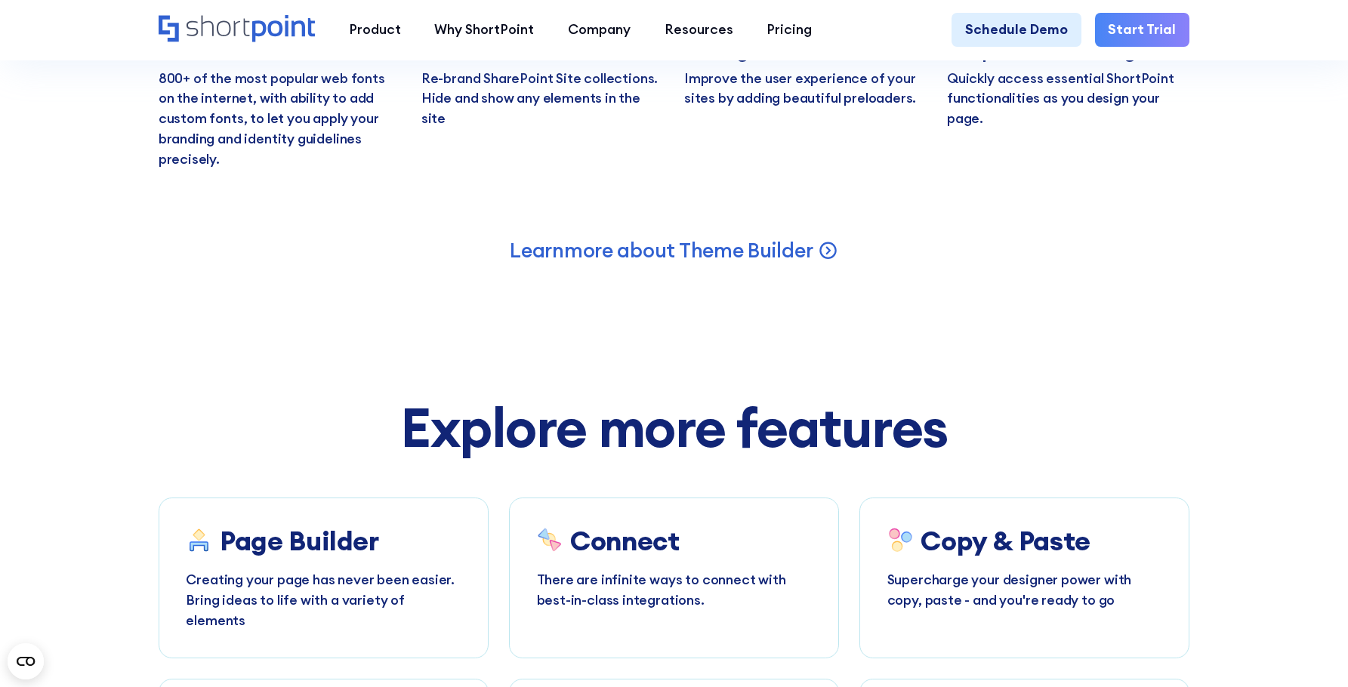
scroll to position [7328, 0]
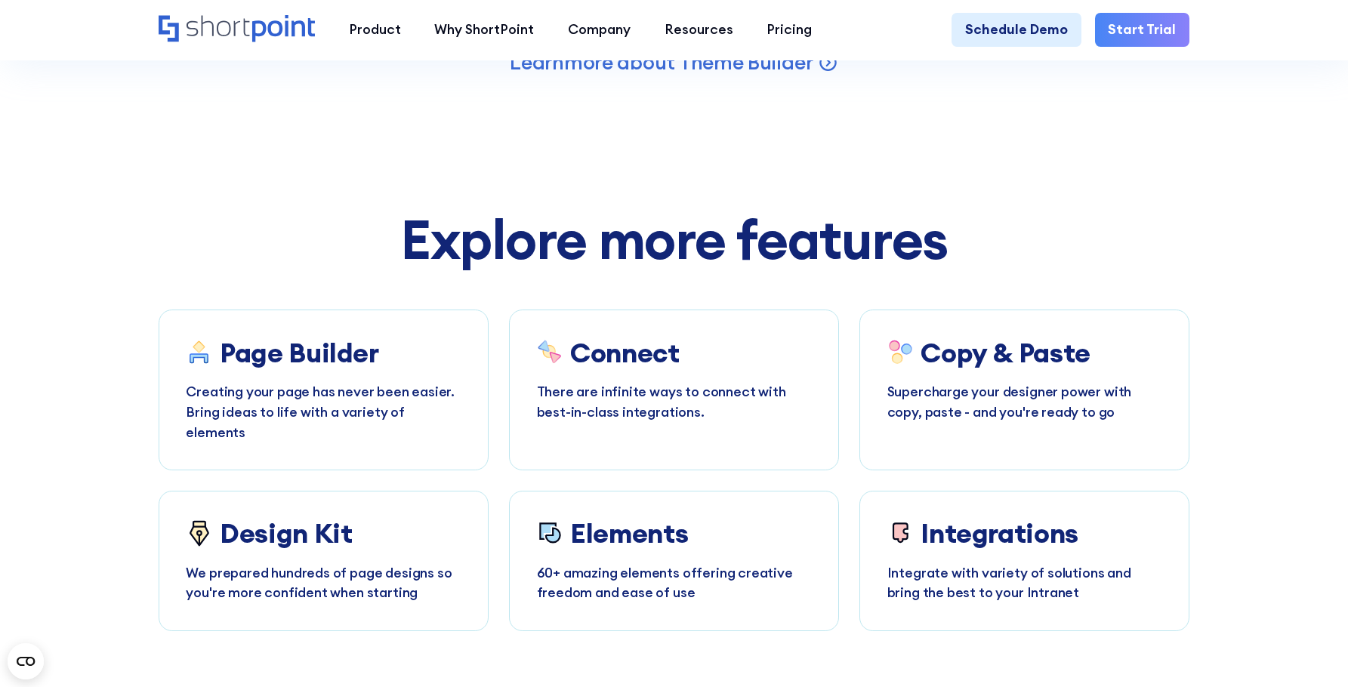
click at [1187, 270] on div "Explore more features" at bounding box center [675, 240] width 1032 height 60
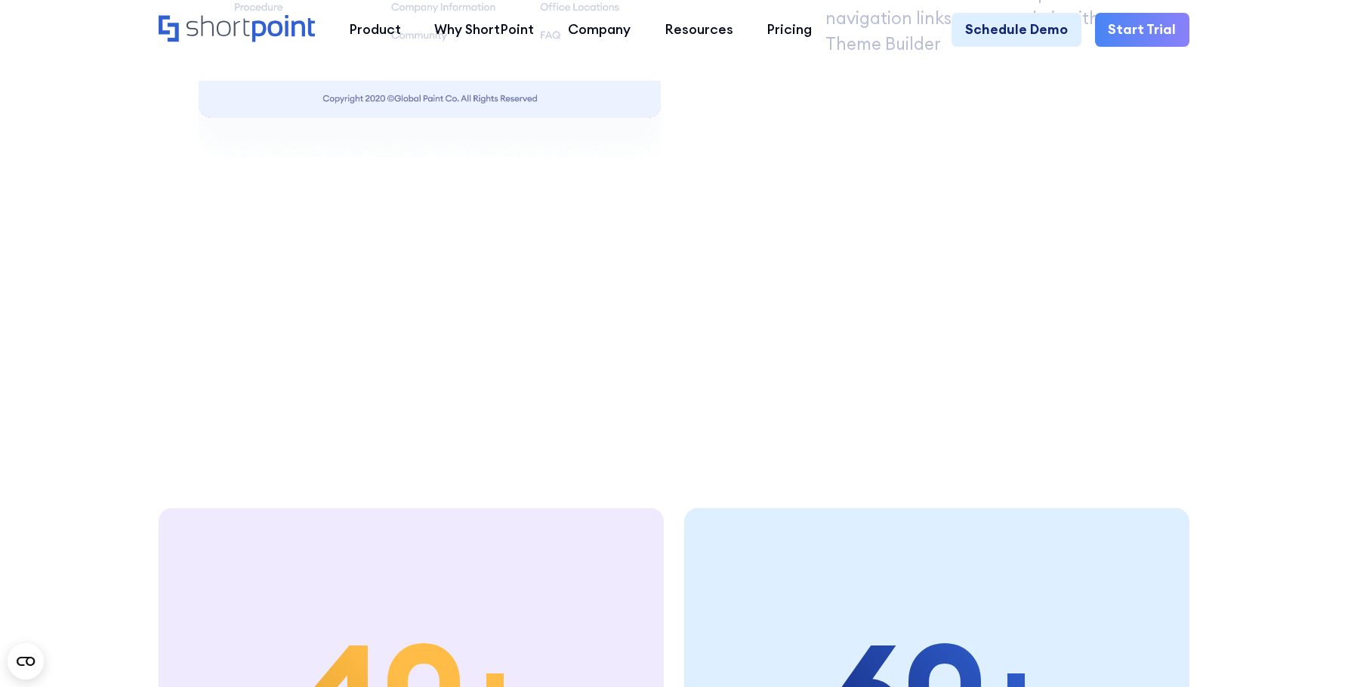
scroll to position [0, 0]
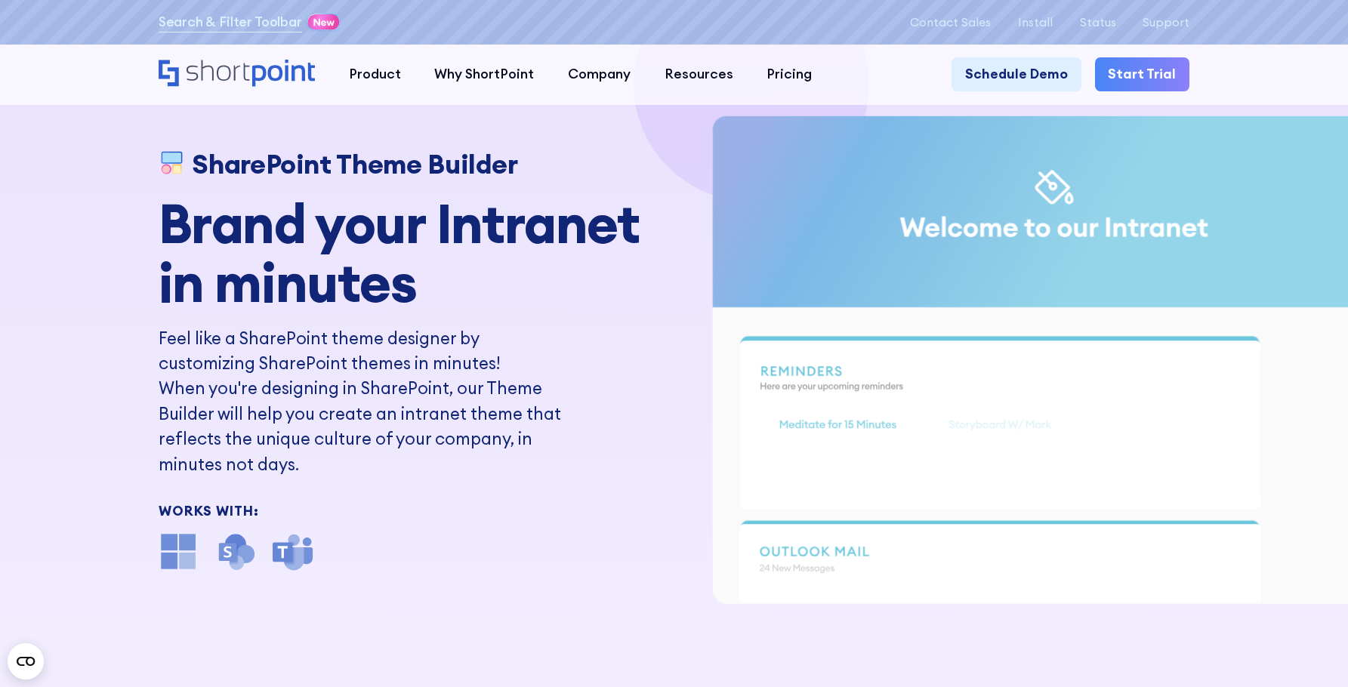
drag, startPoint x: 1185, startPoint y: 381, endPoint x: 1182, endPoint y: 372, distance: 9.3
click at [1183, 377] on icon "ShortPoint Theme Builder Animation" at bounding box center [1000, 425] width 521 height 168
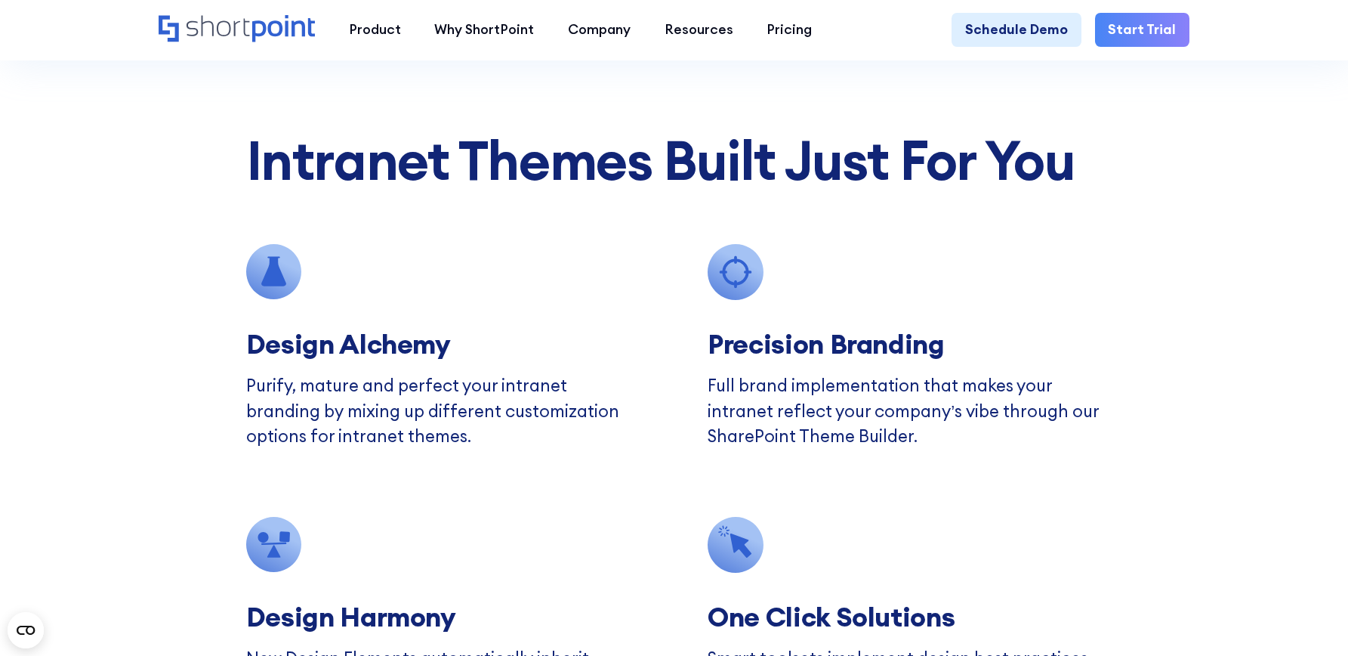
scroll to position [4684, 0]
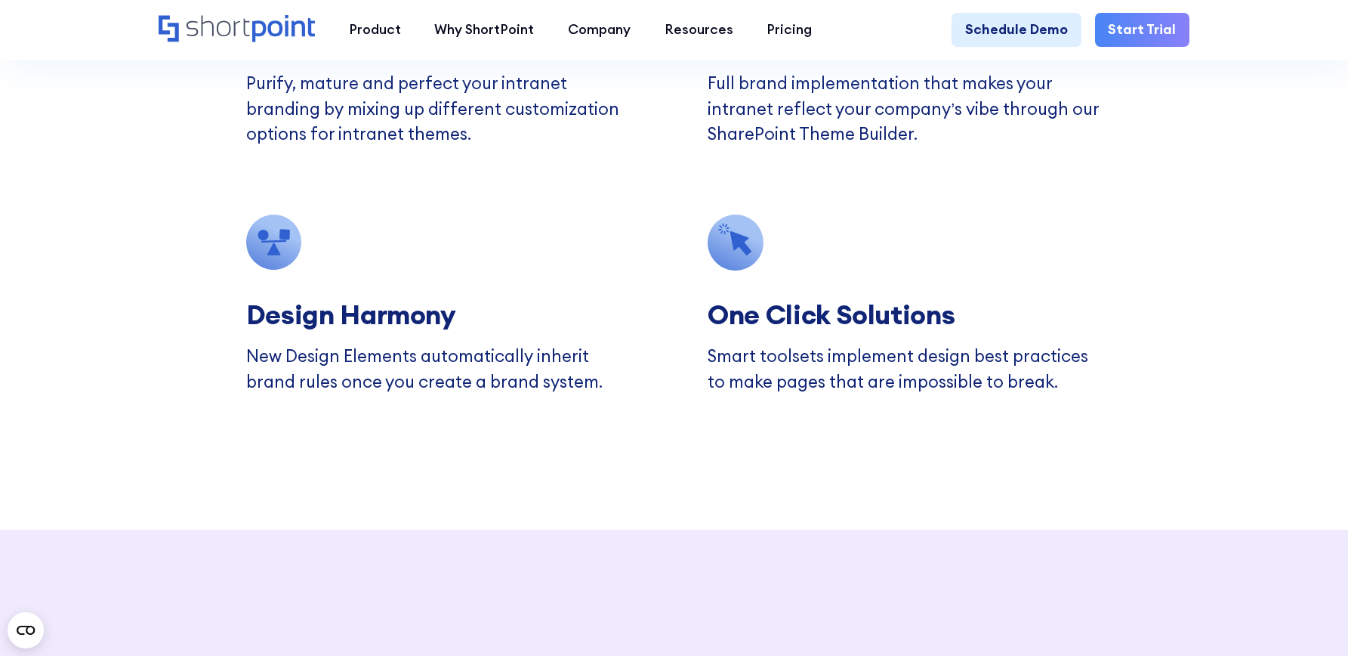
click at [1160, 335] on div "Intranet Themes Built Just For You Design Alchemy Purify, mature and perfect yo…" at bounding box center [674, 112] width 1348 height 836
click at [1209, 376] on div "Intranet Themes Built Just For You Design Alchemy Purify, mature and perfect yo…" at bounding box center [674, 112] width 1348 height 836
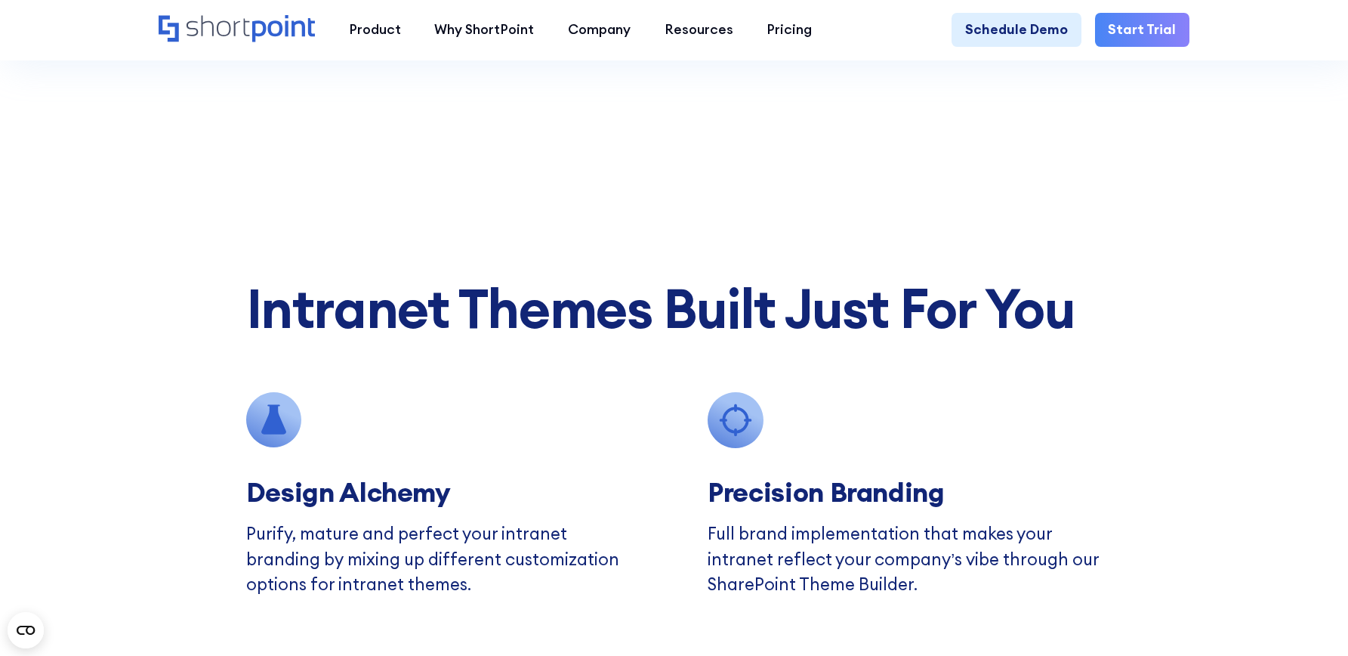
scroll to position [4079, 0]
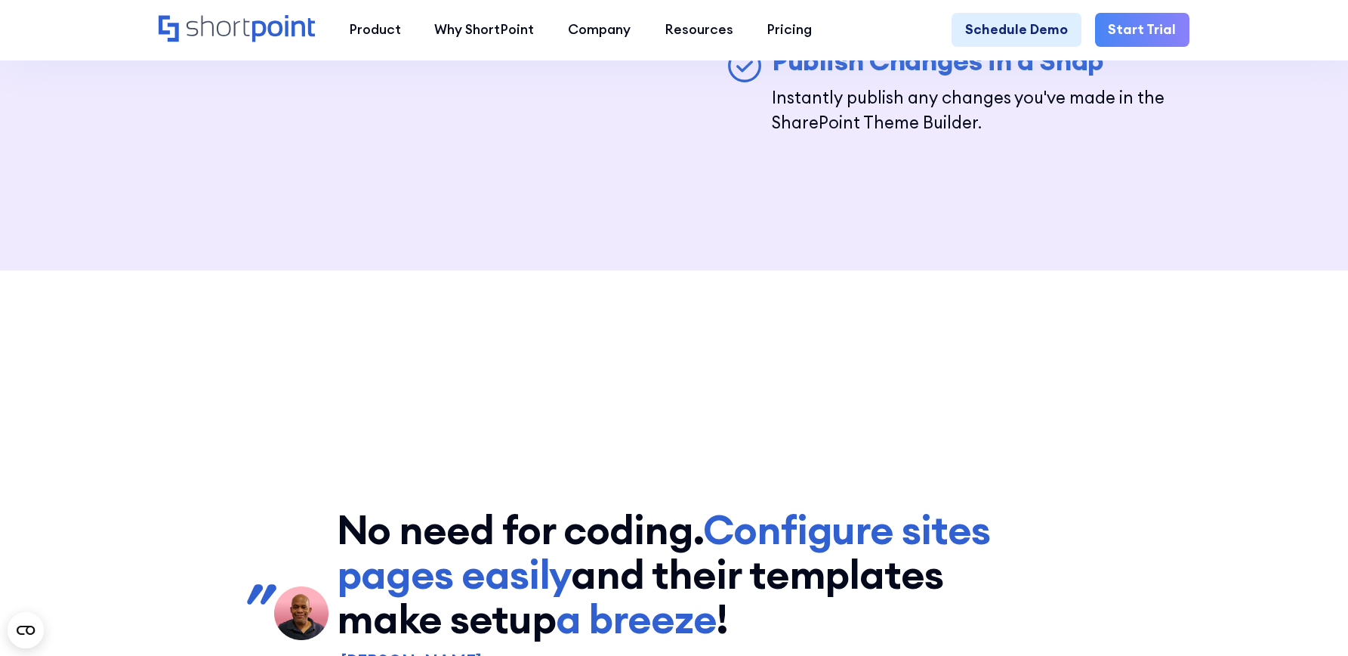
scroll to position [6119, 0]
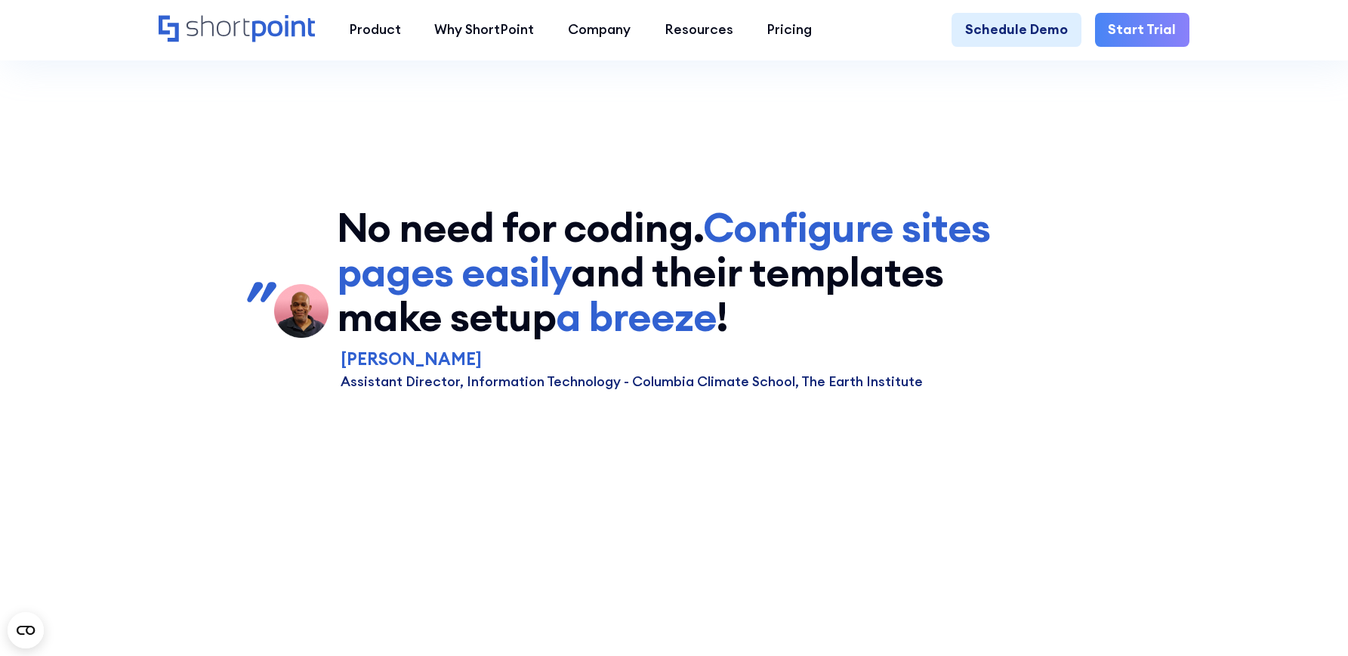
click at [1221, 352] on section "No need for coding. Configure sites pages easily and their templates make setup…" at bounding box center [674, 264] width 1348 height 592
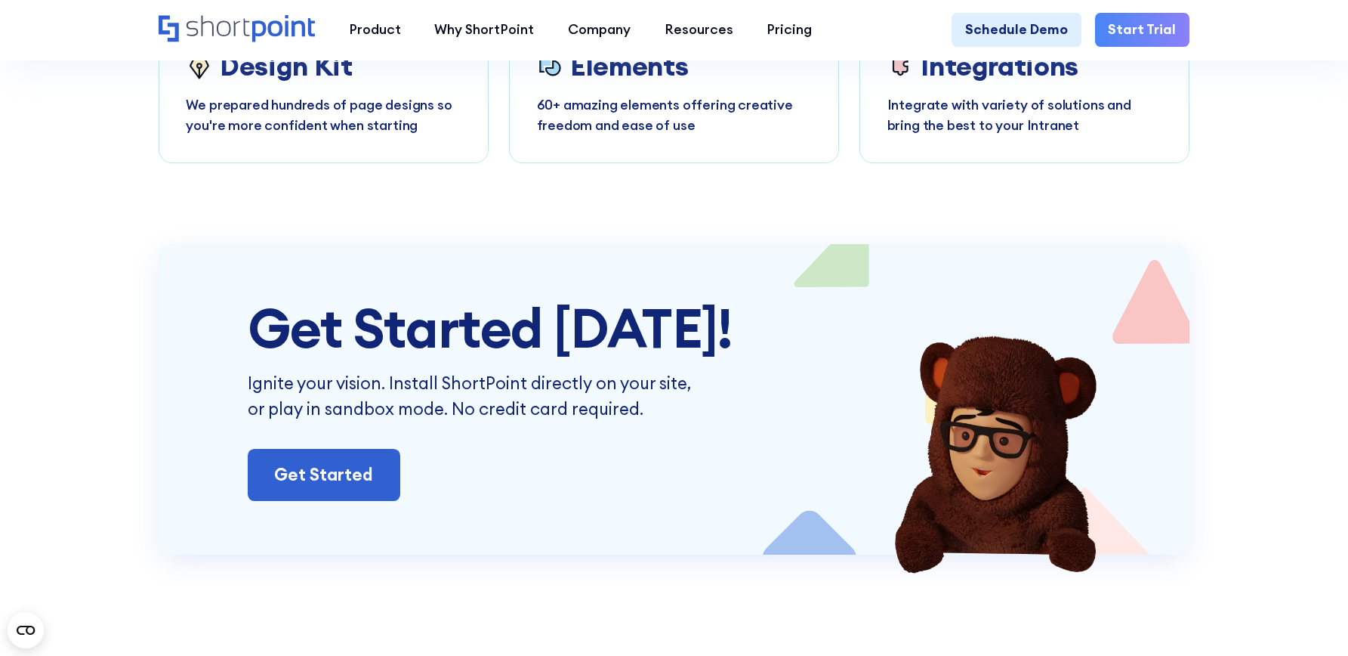
scroll to position [8008, 0]
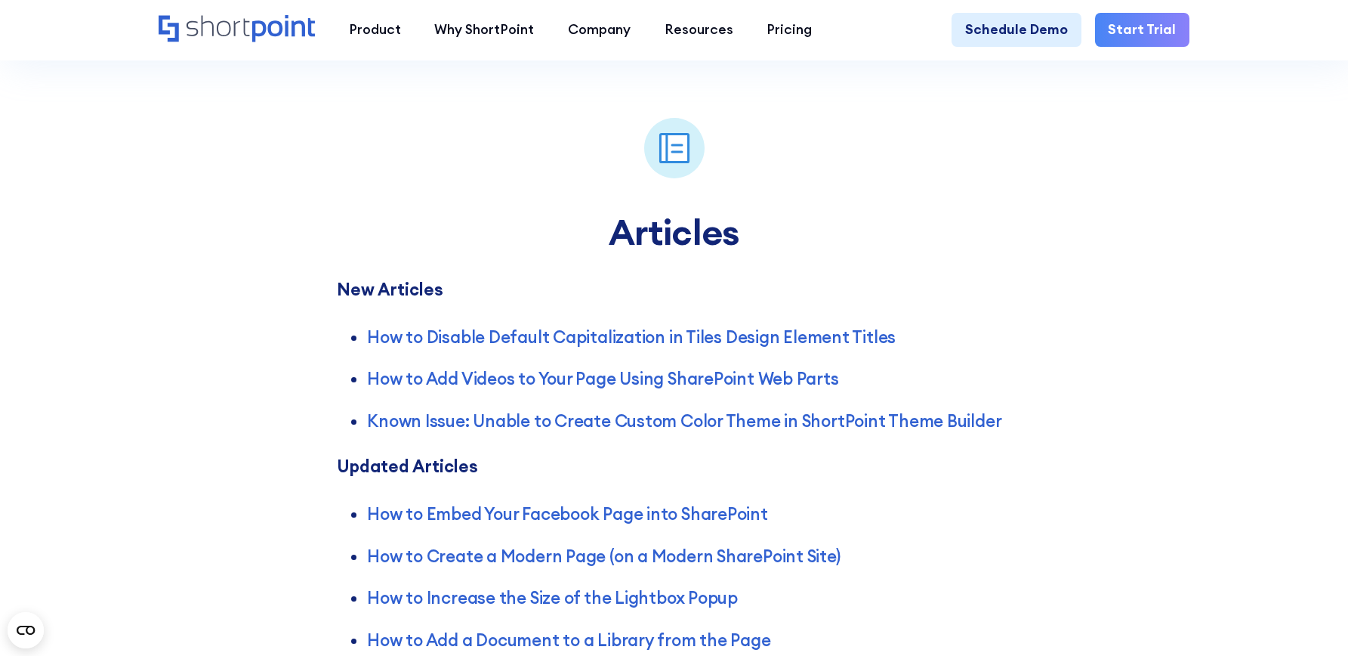
scroll to position [4004, 0]
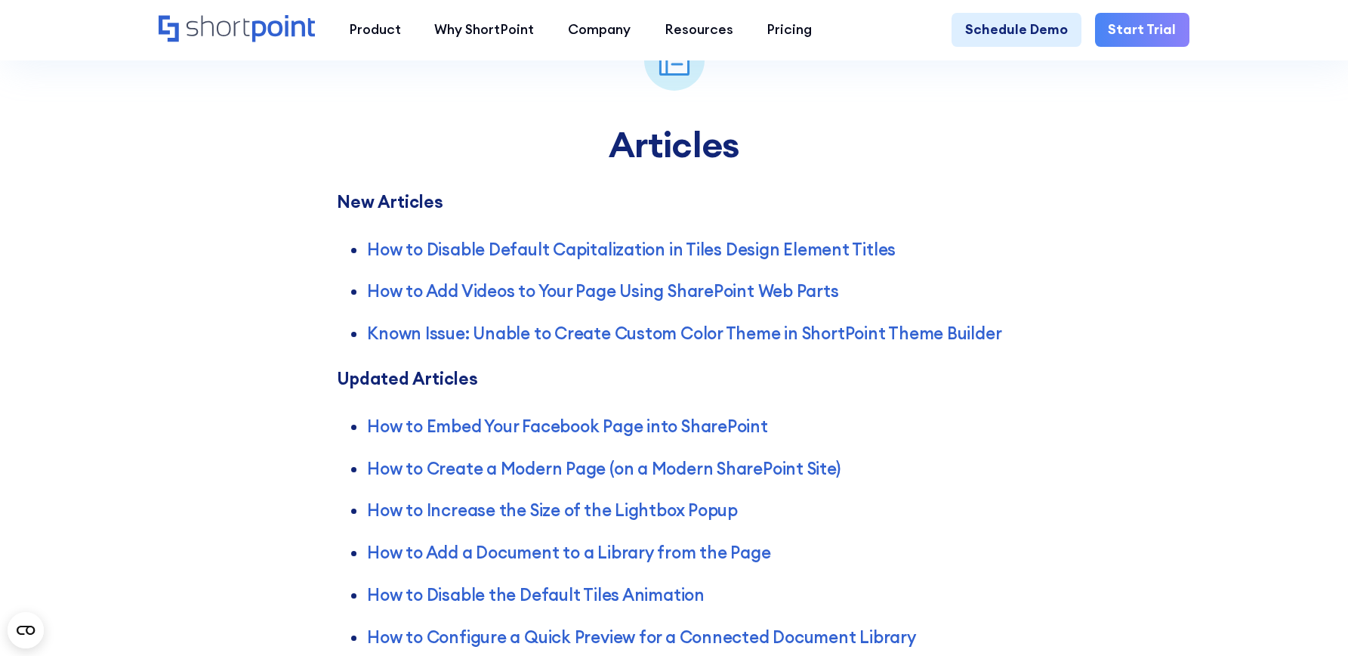
click at [1274, 347] on div "Articles New Articles How to Disable Default Capitalization in Tiles Design Ele…" at bounding box center [674, 470] width 1348 height 956
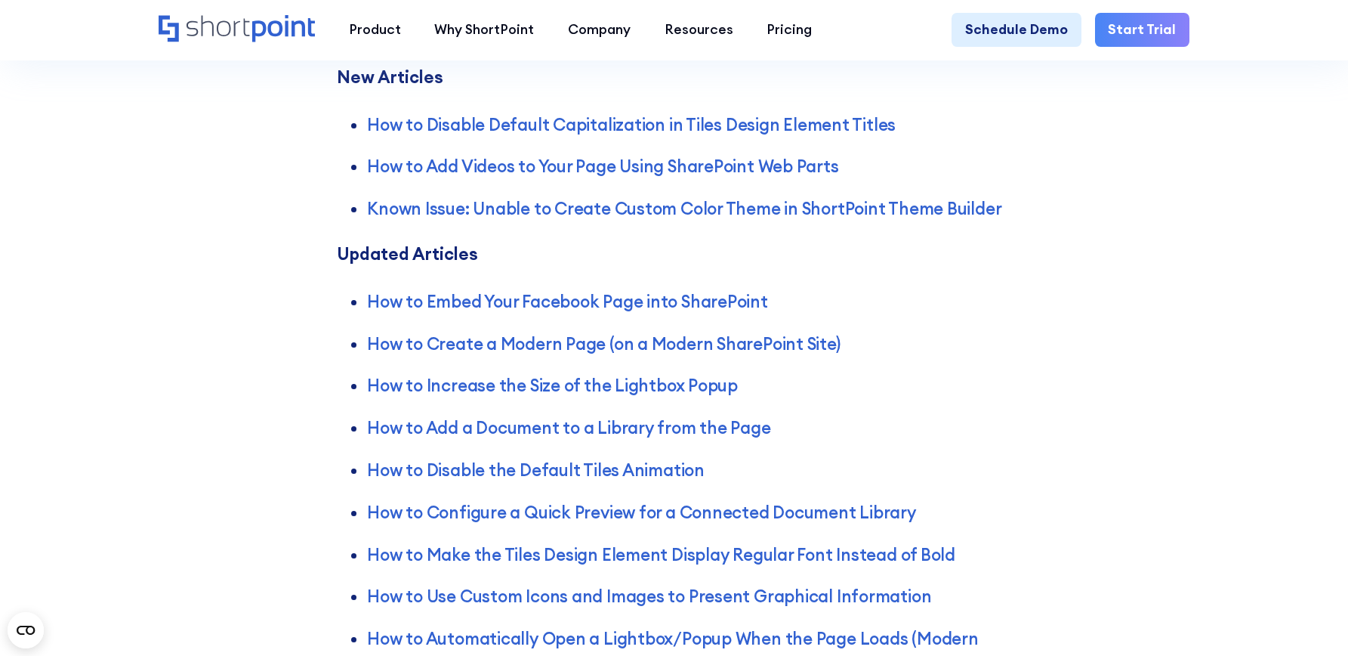
scroll to position [4155, 0]
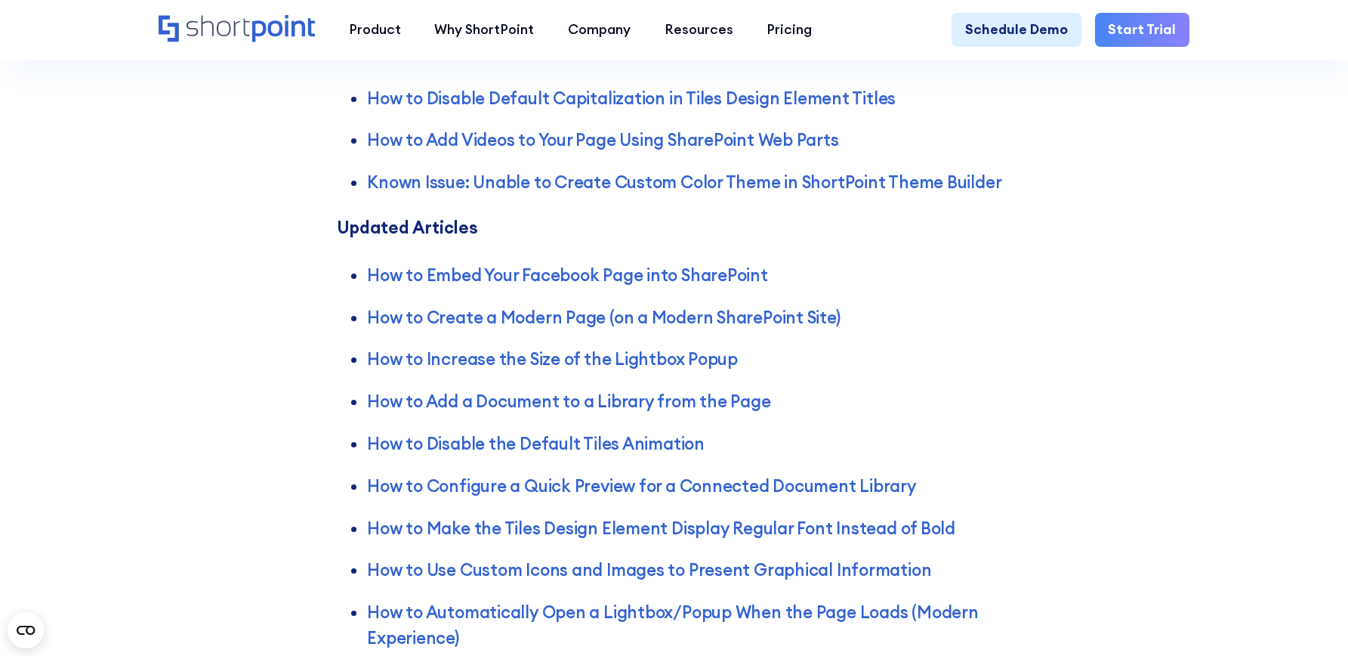
click at [1147, 328] on div "Articles New Articles How to Disable Default Capitalization in Tiles Design Ele…" at bounding box center [674, 319] width 1348 height 956
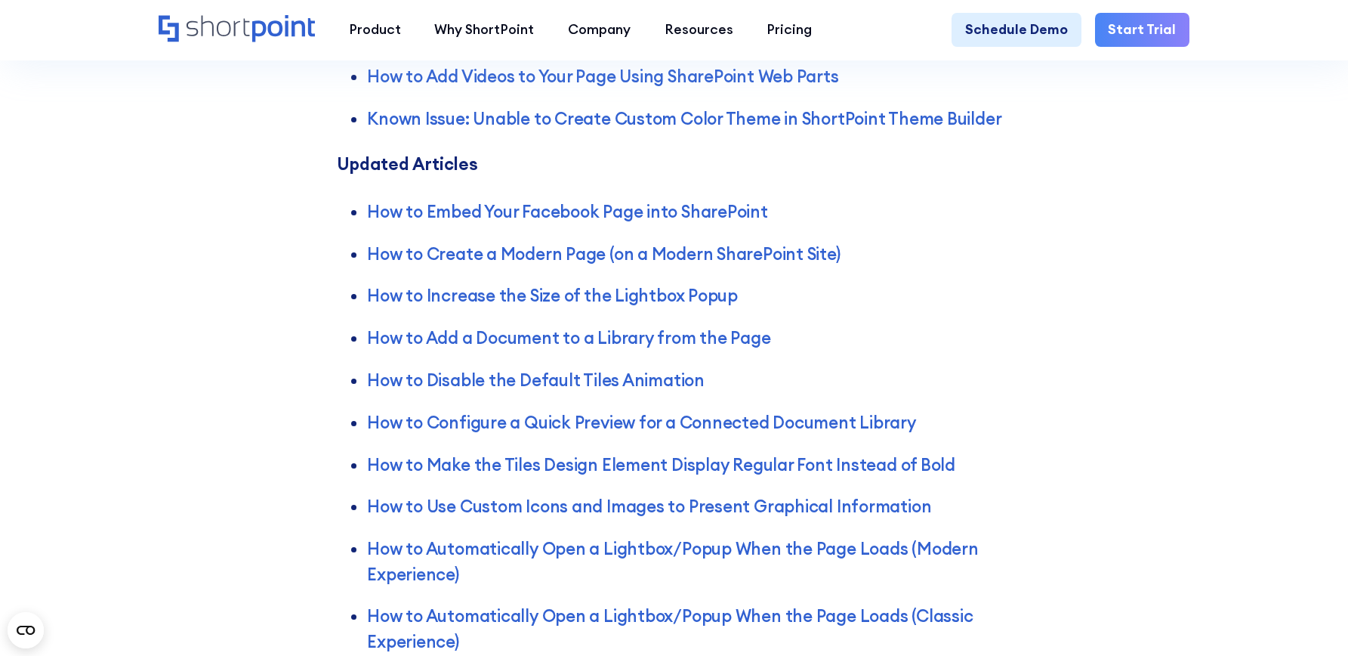
scroll to position [4306, 0]
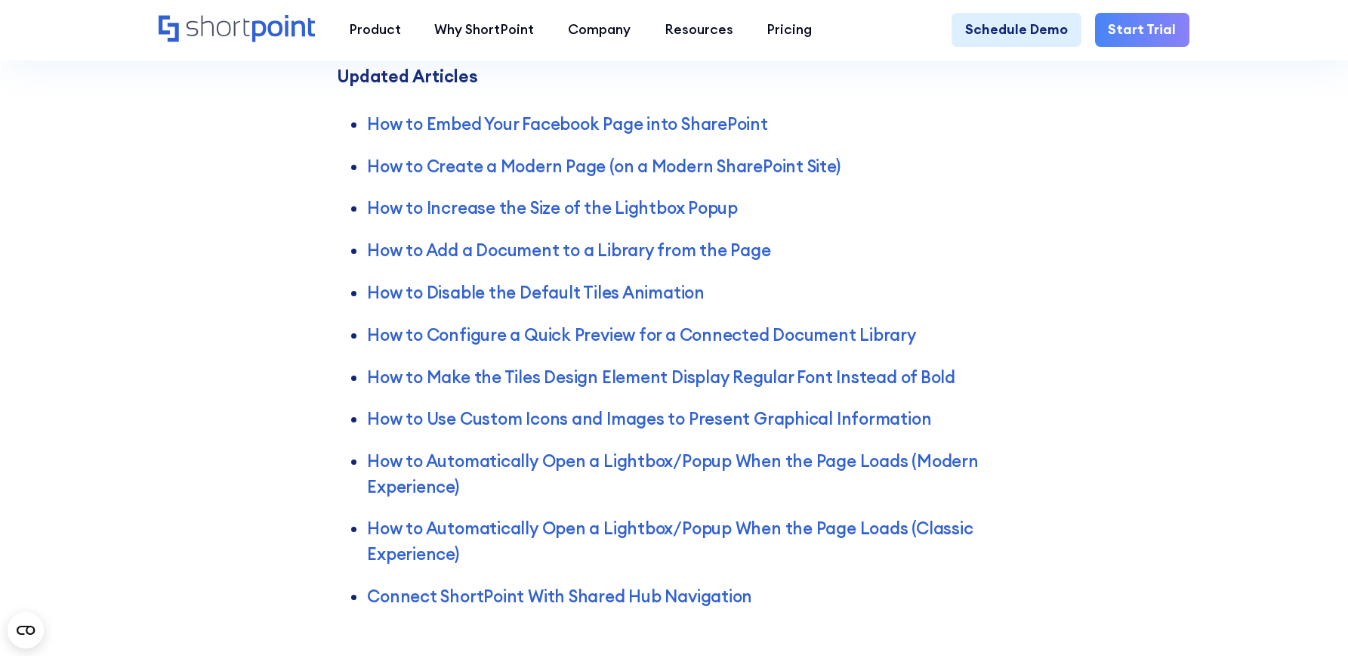
click at [1191, 326] on div "Articles New Articles How to Disable Default Capitalization in Tiles Design Ele…" at bounding box center [674, 168] width 1348 height 956
click at [1181, 344] on div "Articles New Articles How to Disable Default Capitalization in Tiles Design Ele…" at bounding box center [674, 168] width 1348 height 956
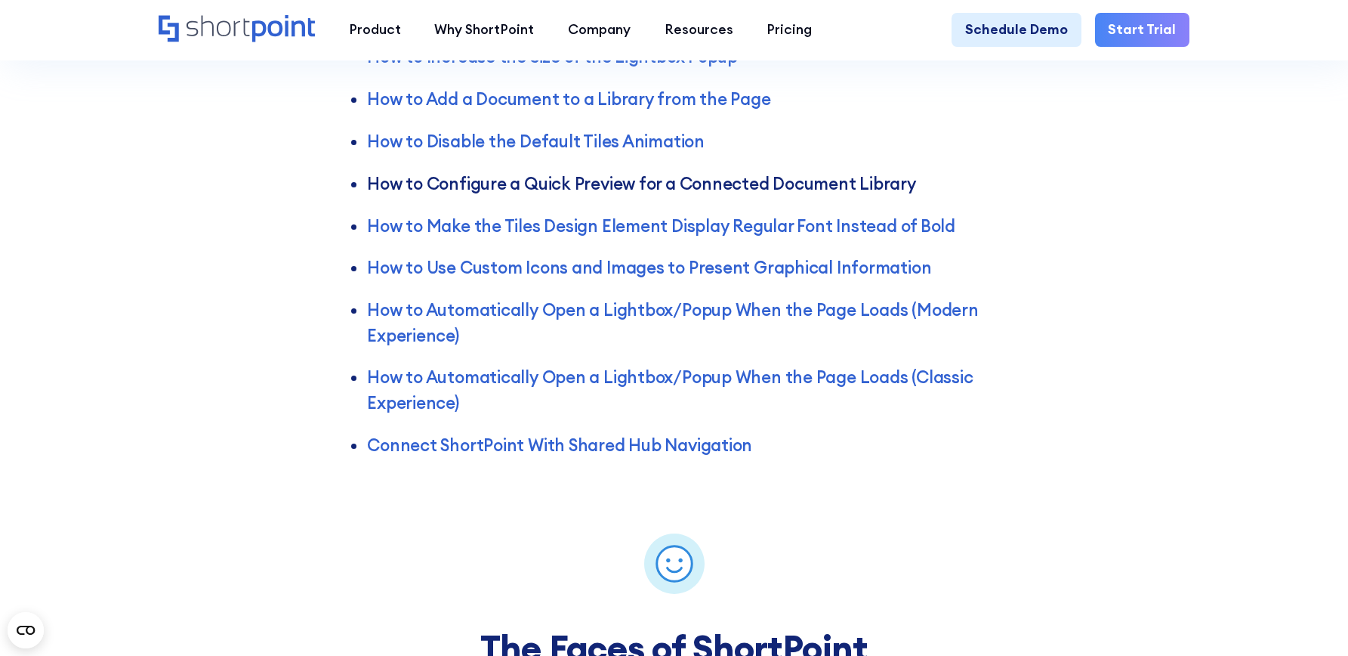
scroll to position [4533, 0]
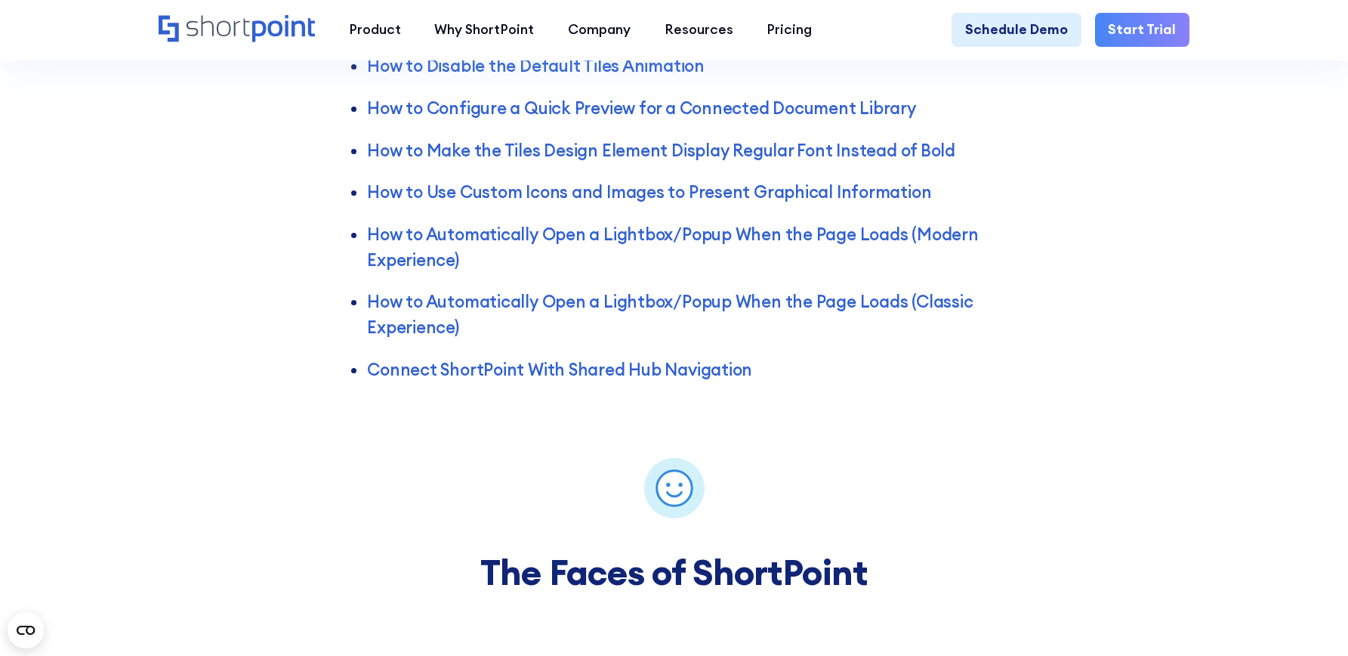
drag, startPoint x: 636, startPoint y: 378, endPoint x: 1178, endPoint y: 399, distance: 542.1
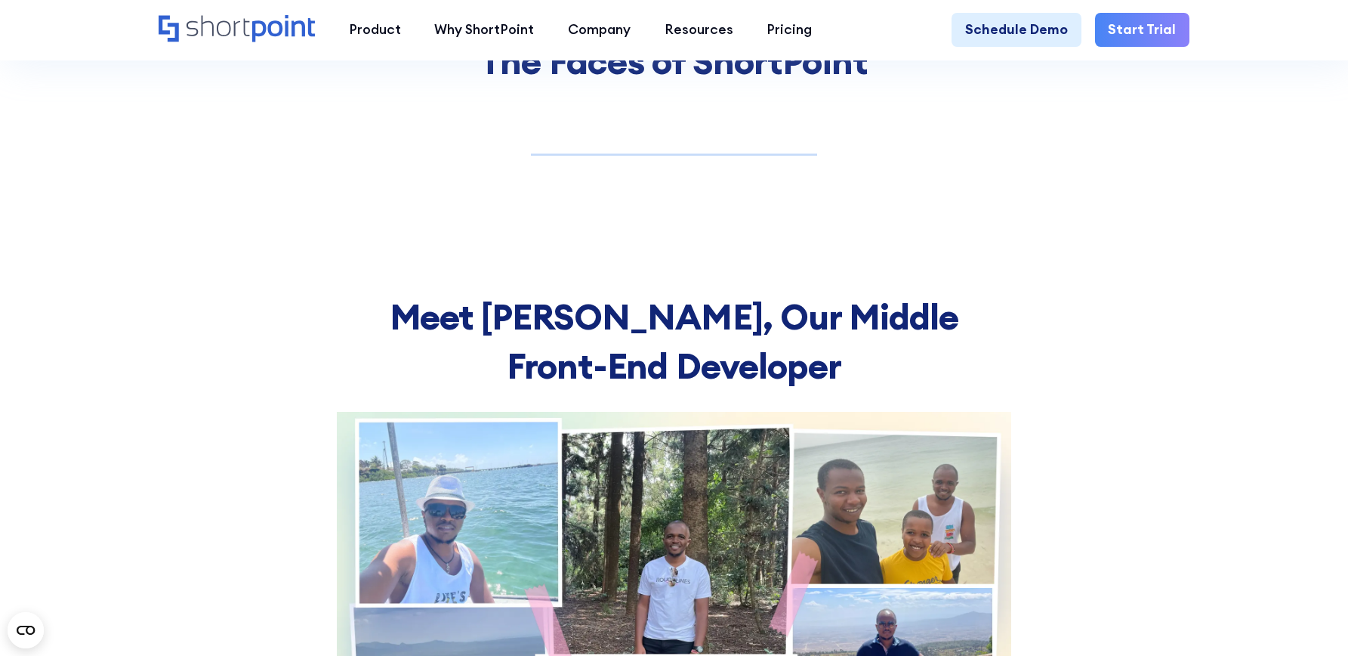
scroll to position [5213, 0]
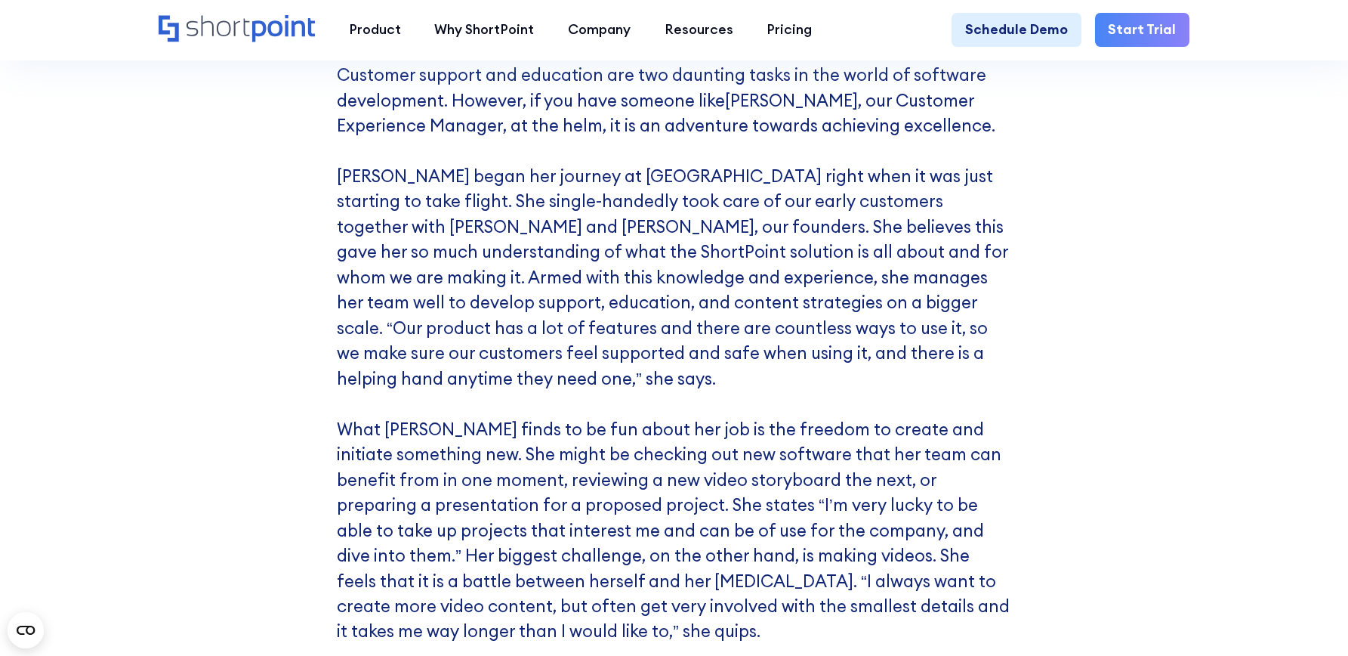
scroll to position [6724, 0]
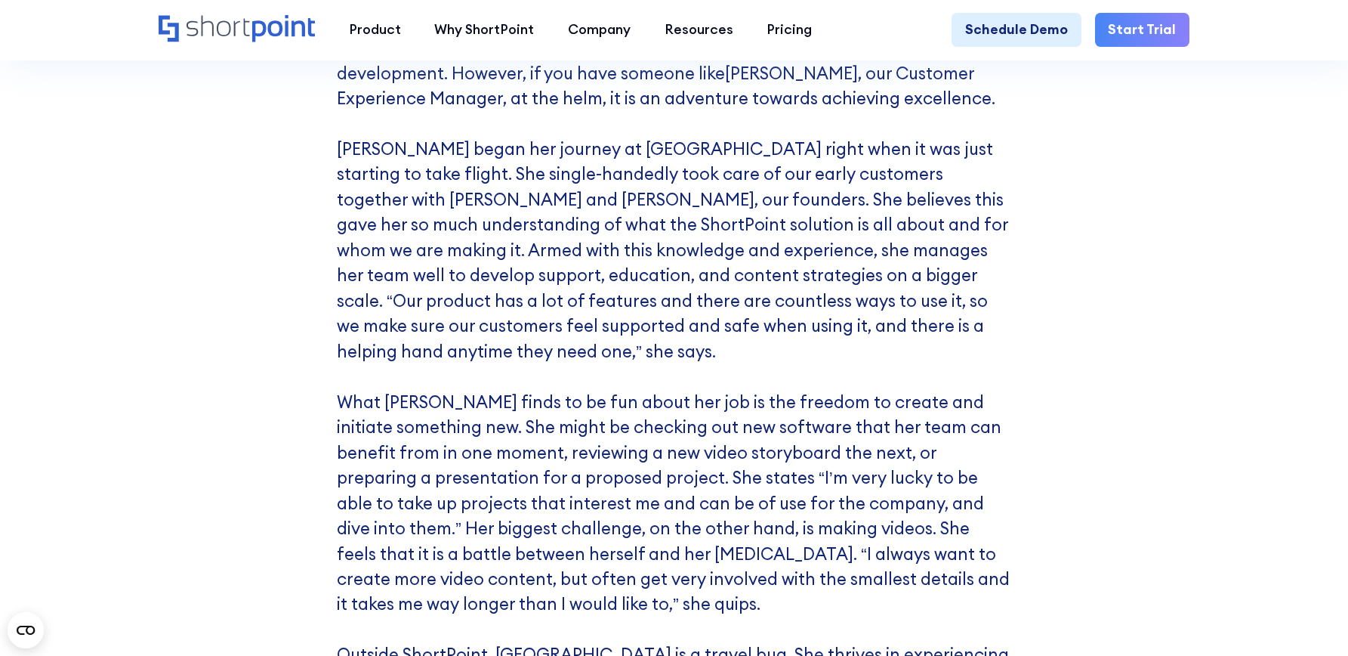
click at [1167, 343] on div "Meet Oksana Aloshyna, Our Customer Experience Manager Customer support and educ…" at bounding box center [674, 247] width 1348 height 1673
click at [684, 309] on p "Customer support and education are two daunting tasks in the world of software …" at bounding box center [674, 542] width 675 height 1012
click at [1199, 296] on div "Meet Oksana Aloshyna, Our Customer Experience Manager Customer support and educ…" at bounding box center [674, 247] width 1348 height 1673
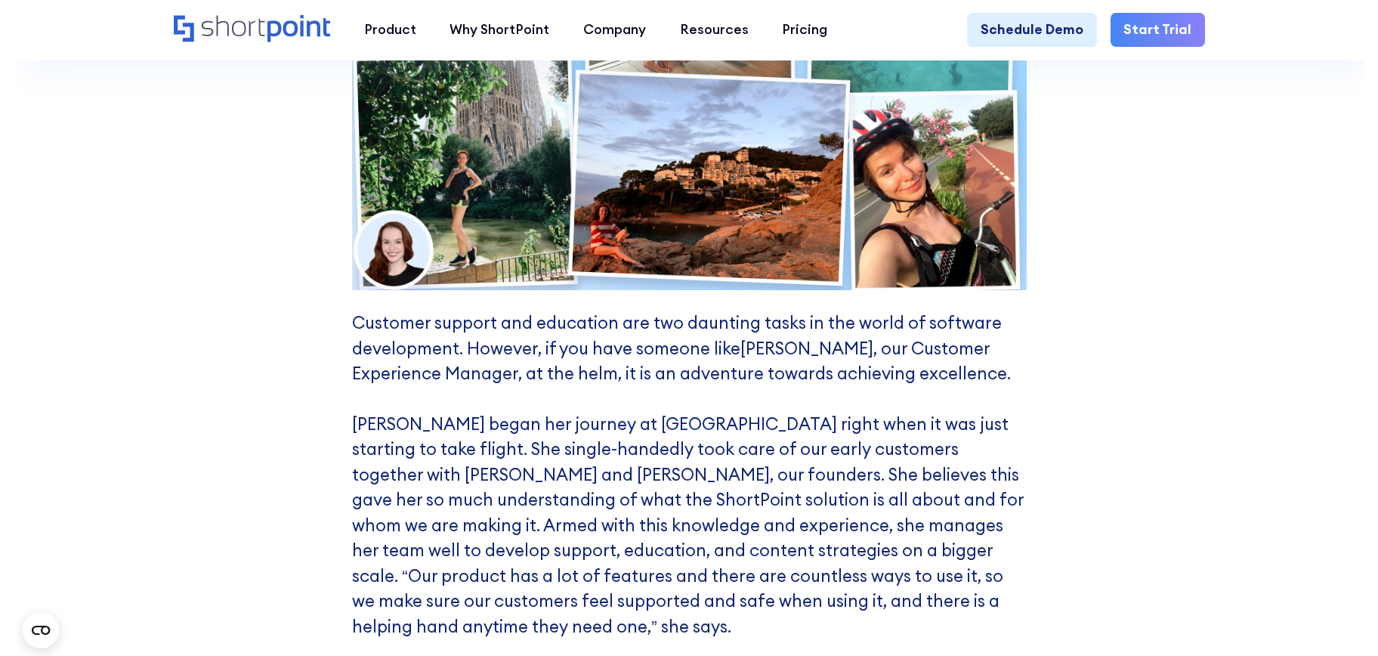
scroll to position [6421, 0]
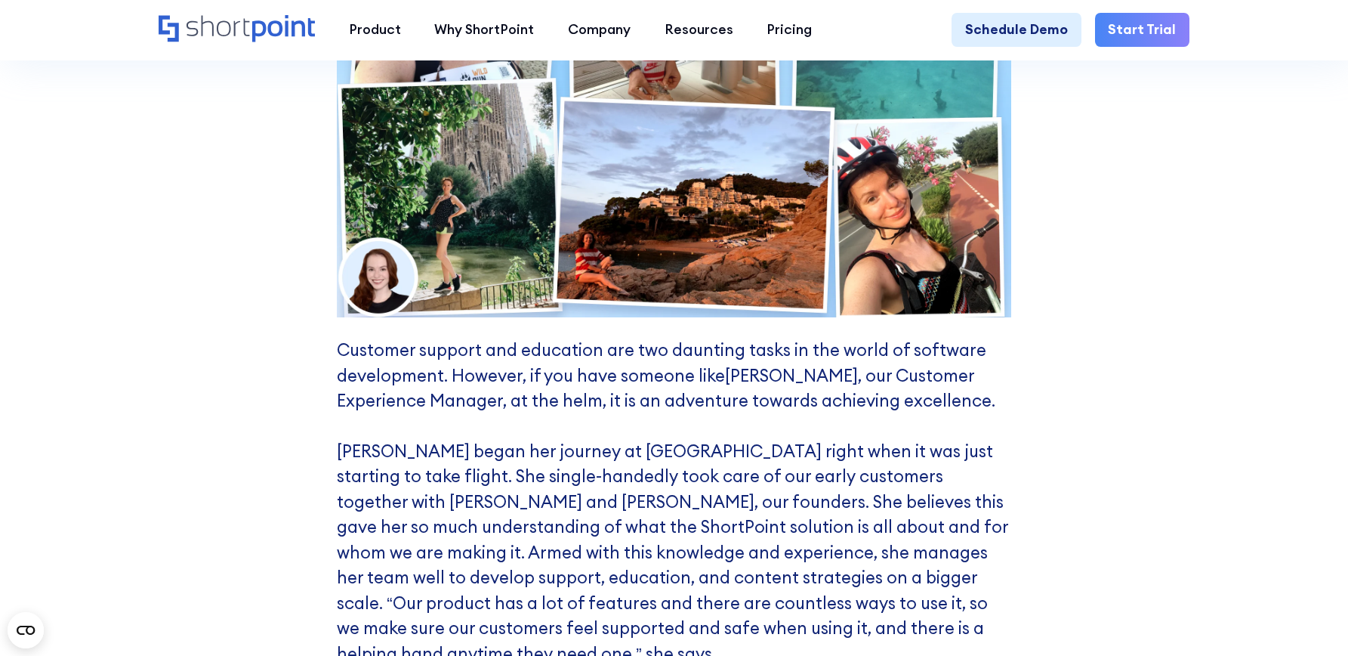
click at [1168, 318] on div "Meet Oksana Aloshyna, Our Customer Experience Manager Customer support and educ…" at bounding box center [674, 550] width 1348 height 1673
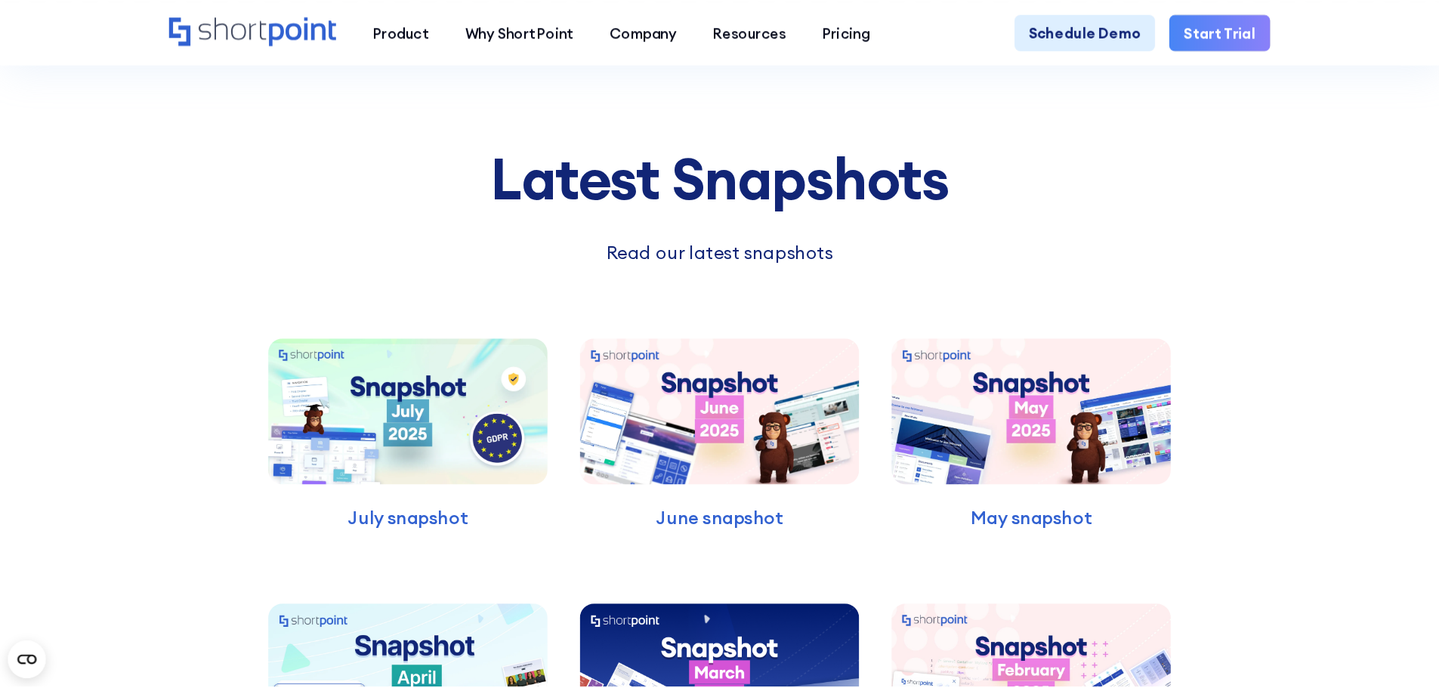
scroll to position [8537, 0]
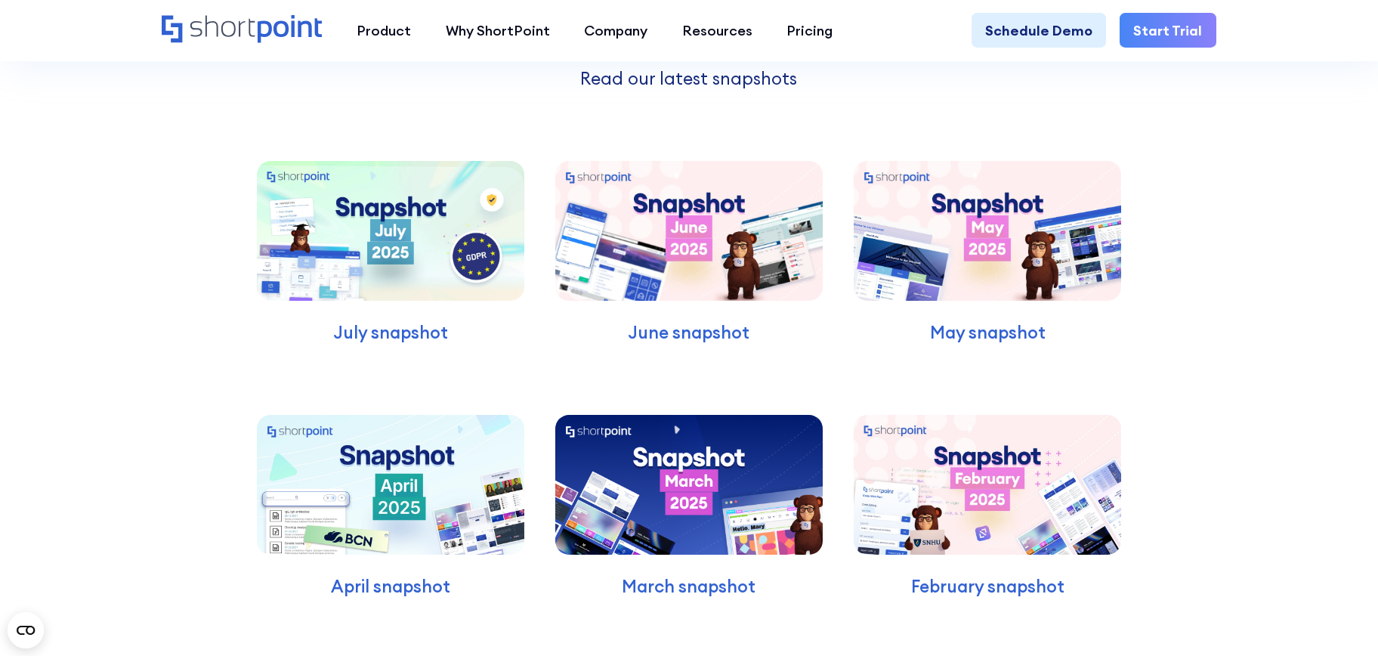
click at [1277, 282] on div "Latest Snapshots Read our latest snapshots July snapshot June snapshot May snap…" at bounding box center [689, 384] width 1378 height 971
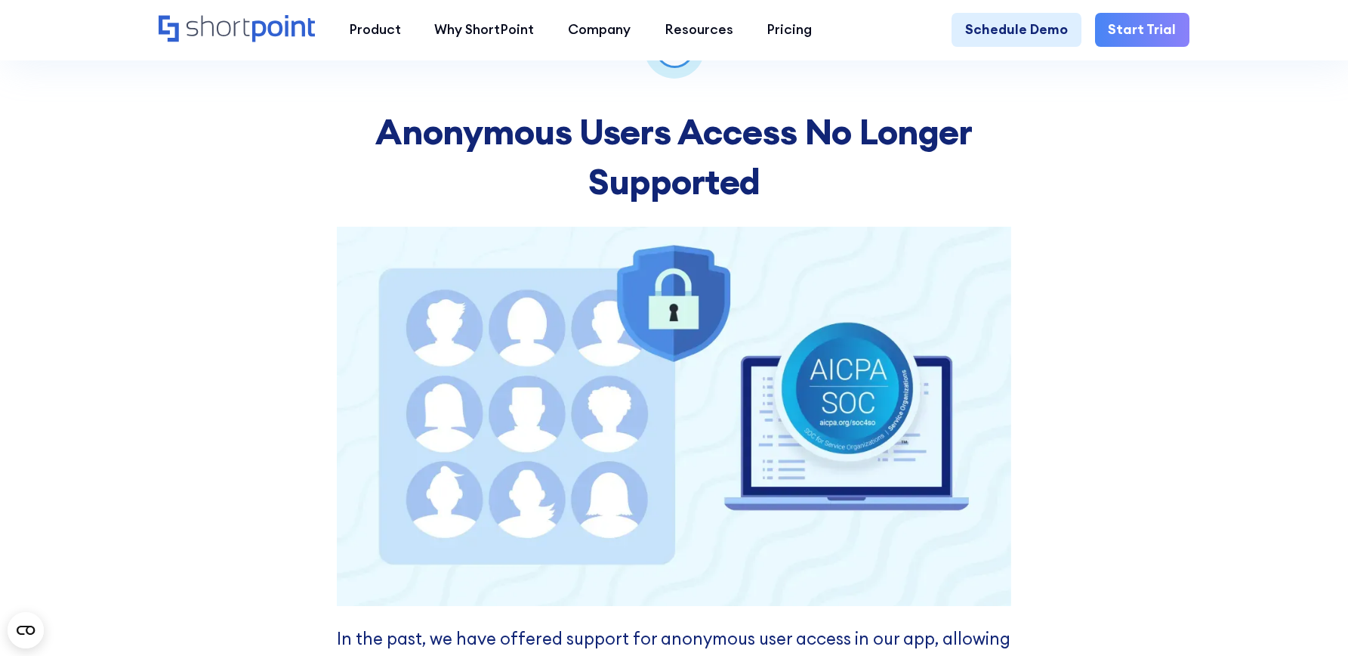
scroll to position [2493, 0]
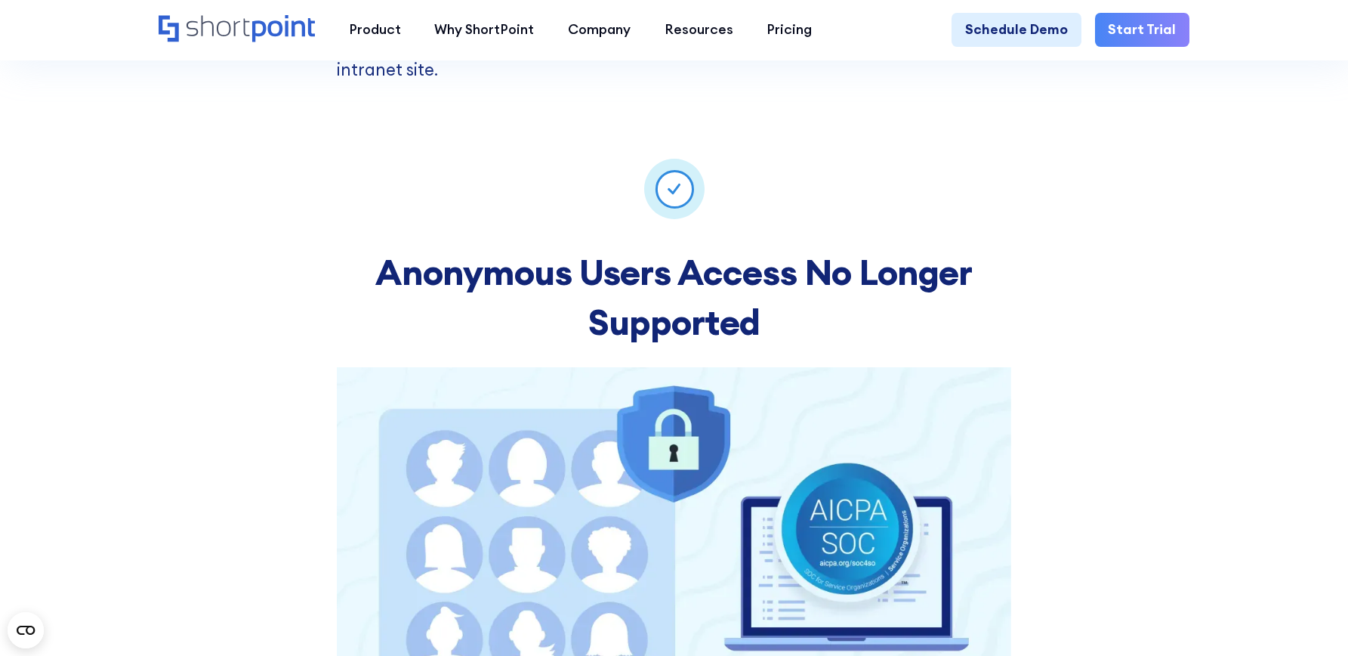
click at [1232, 341] on div "Anonymous Users Access No Longer Supported In the past, we have offered support…" at bounding box center [674, 665] width 1348 height 1088
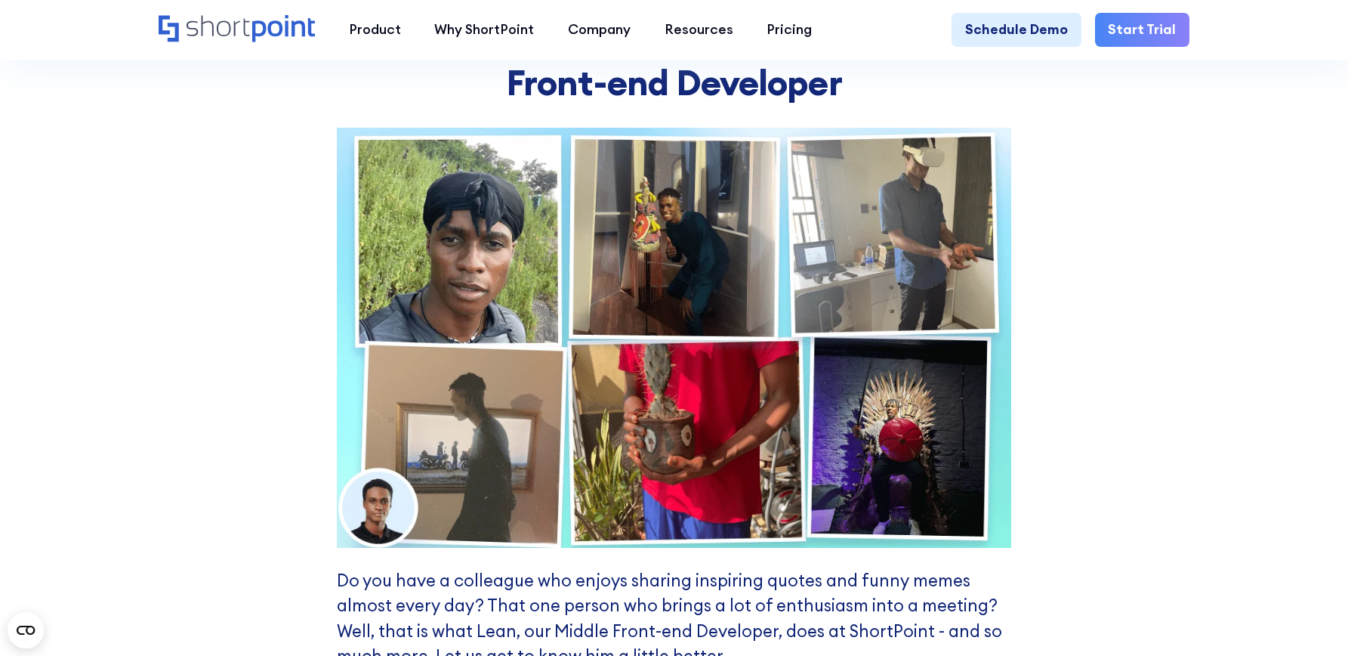
scroll to position [7026, 0]
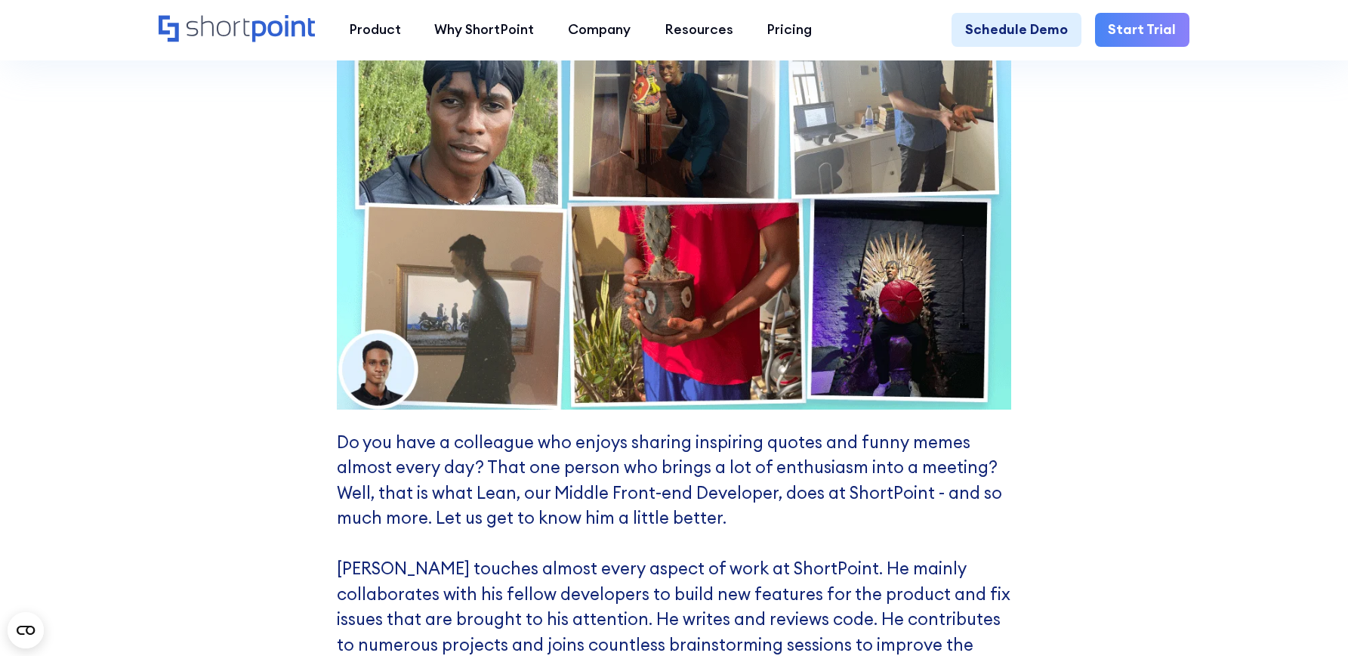
click at [1151, 399] on div "Meet [PERSON_NAME], Our Middle Front-end Developer Do you have a colleague who …" at bounding box center [674, 565] width 1348 height 1521
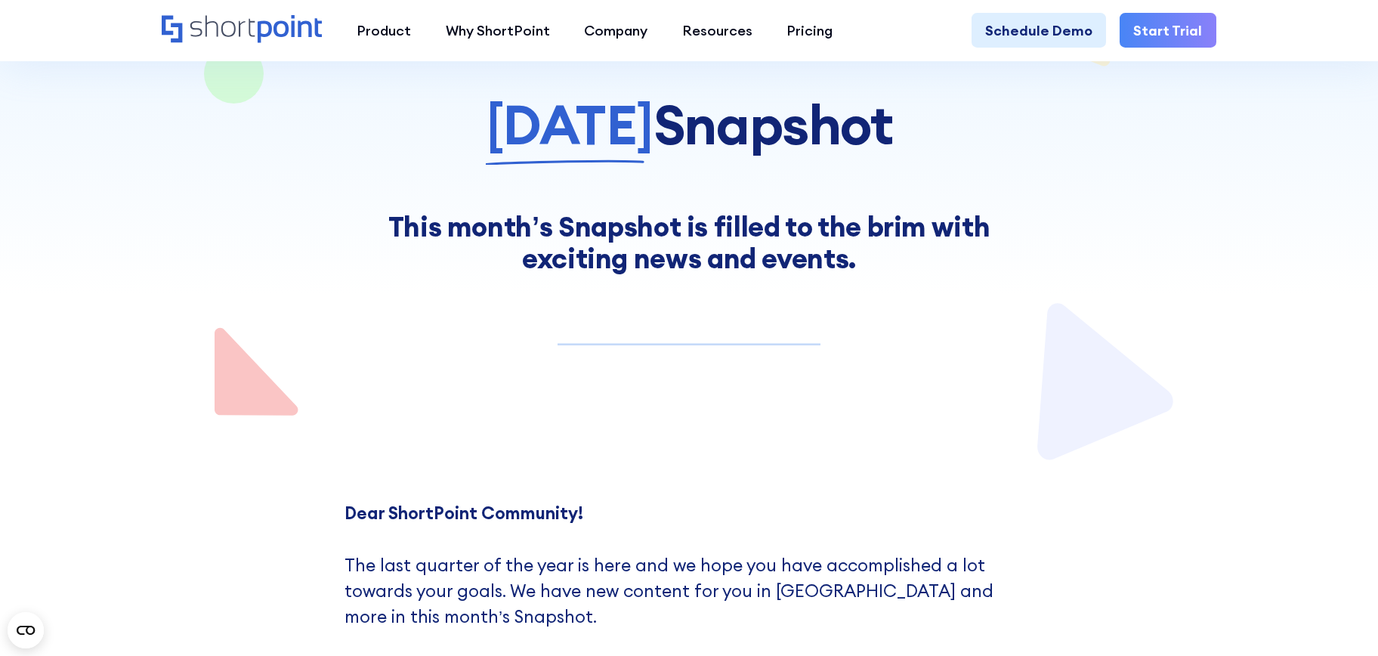
scroll to position [0, 0]
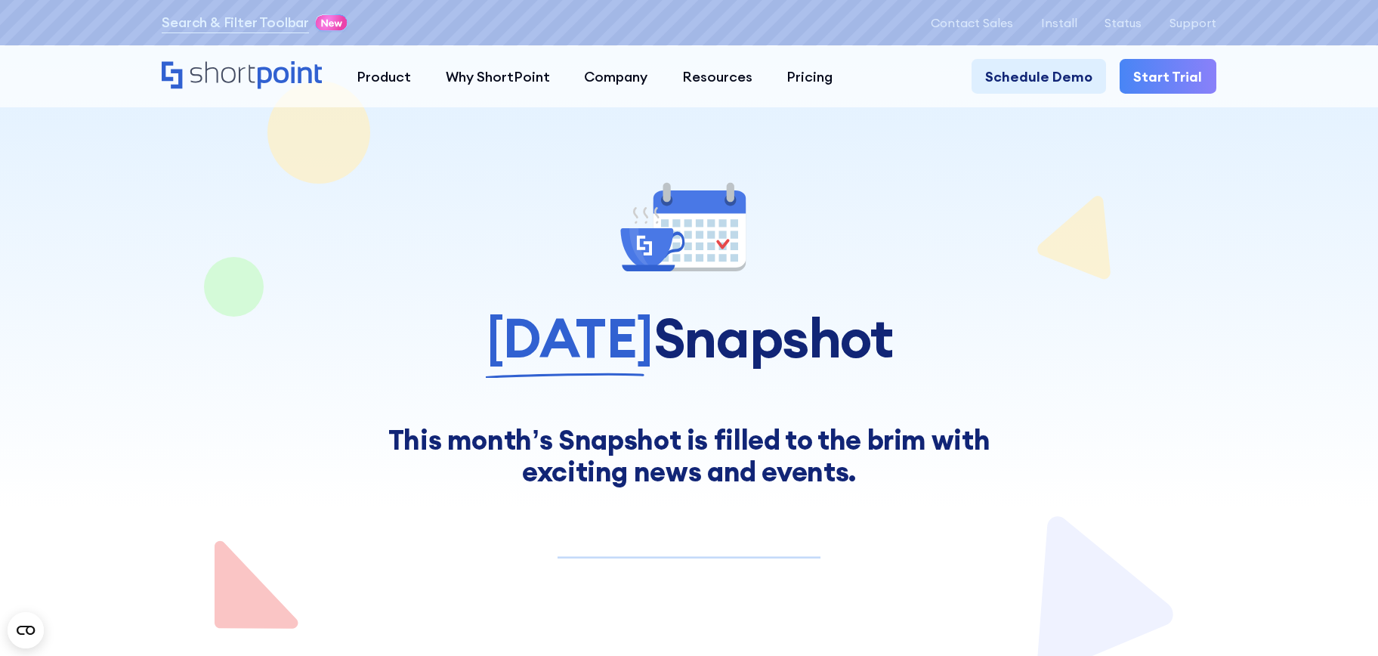
click at [1253, 342] on div at bounding box center [689, 337] width 1378 height 675
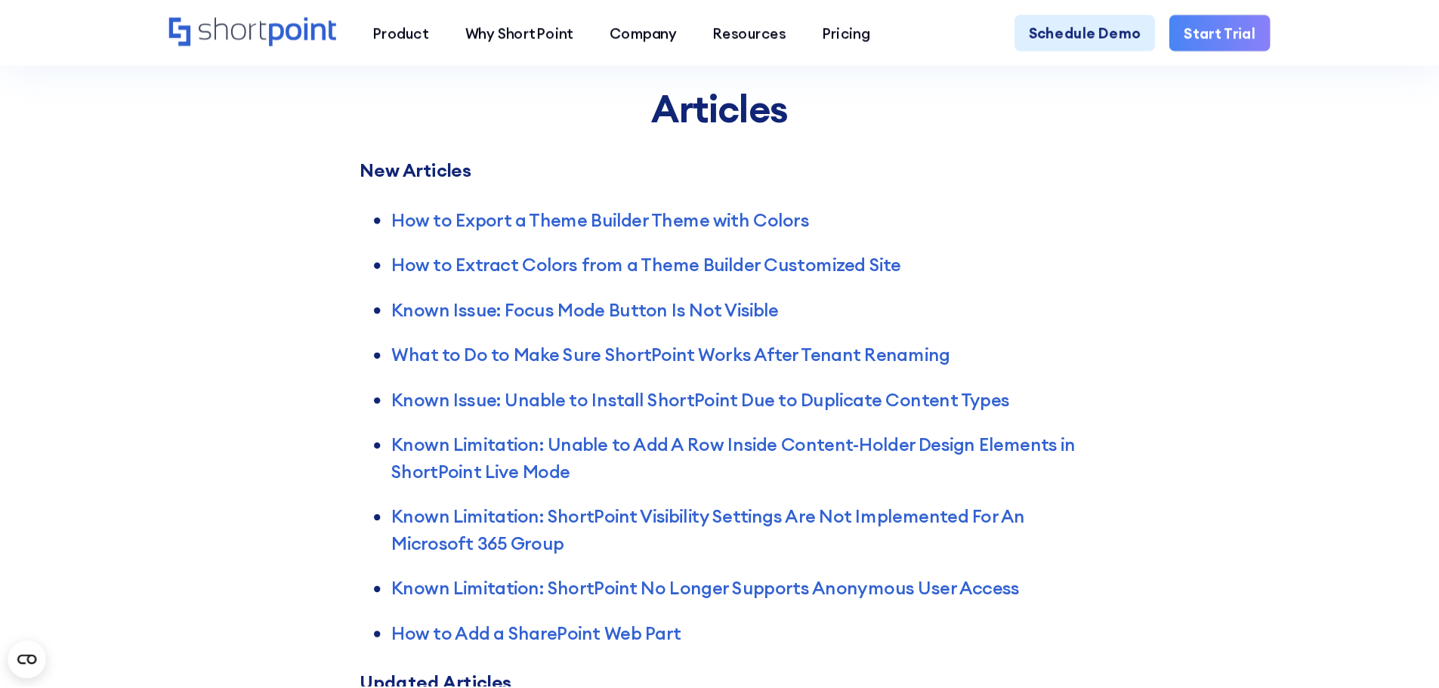
scroll to position [3853, 0]
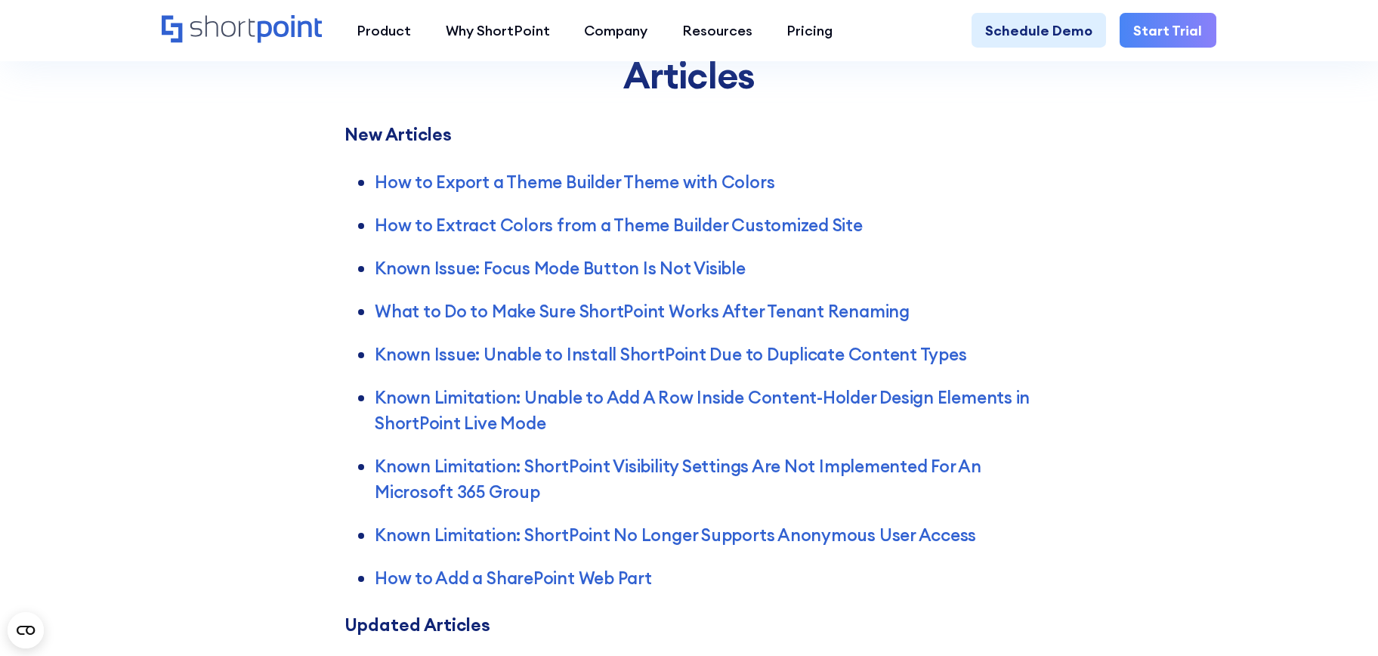
click at [1268, 269] on div "Articles New Articles How to Export a Theme Builder Theme with Colors How to Ex…" at bounding box center [689, 387] width 1378 height 931
click at [1229, 351] on div "Articles New Articles How to Export a Theme Builder Theme with Colors How to Ex…" at bounding box center [689, 387] width 1378 height 931
click at [1128, 360] on div "Articles New Articles How to Export a Theme Builder Theme with Colors How to Ex…" at bounding box center [689, 387] width 1378 height 931
click at [1112, 348] on div "Articles New Articles How to Export a Theme Builder Theme with Colors How to Ex…" at bounding box center [689, 387] width 1378 height 931
click at [1225, 366] on div "Articles New Articles How to Export a Theme Builder Theme with Colors How to Ex…" at bounding box center [689, 387] width 1378 height 931
